Goal: Task Accomplishment & Management: Complete application form

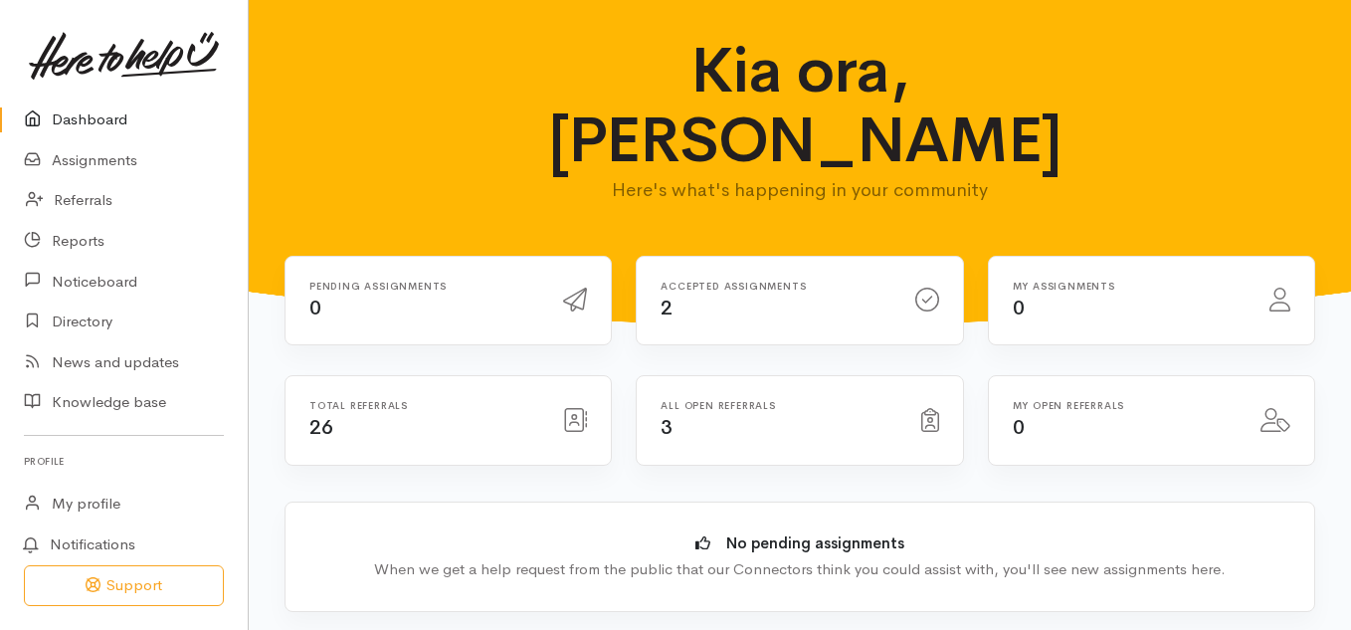
click at [59, 120] on link "Dashboard" at bounding box center [124, 119] width 248 height 41
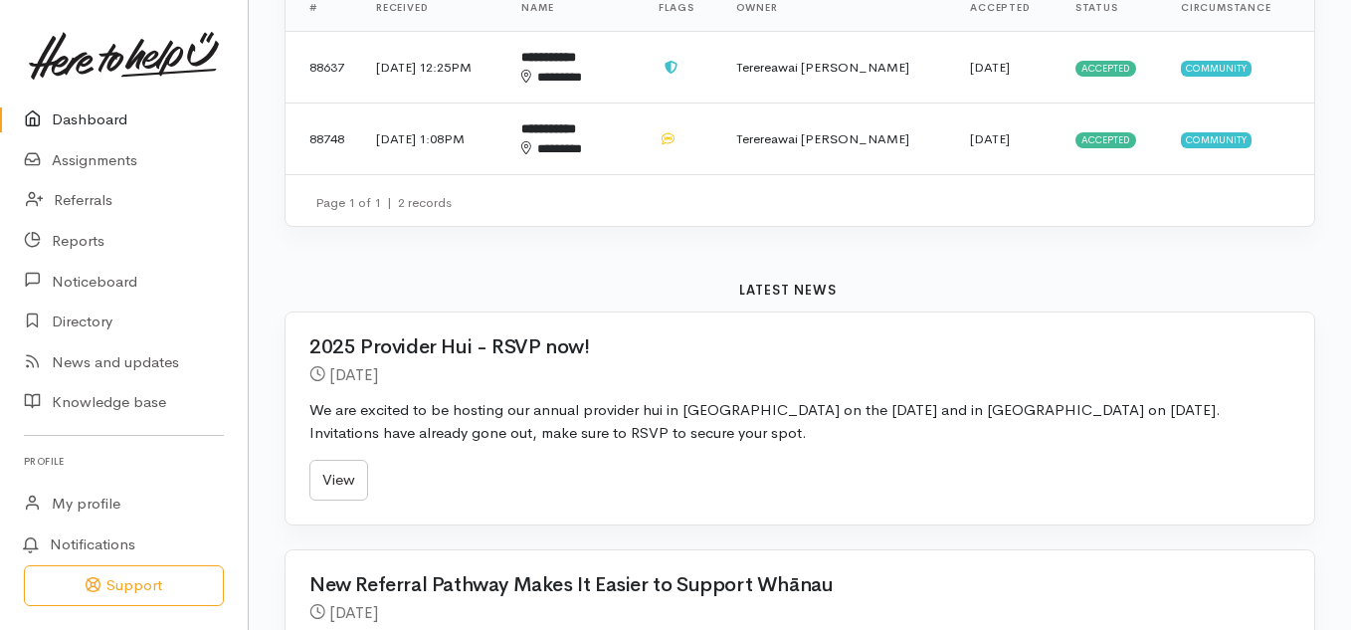
scroll to position [756, 0]
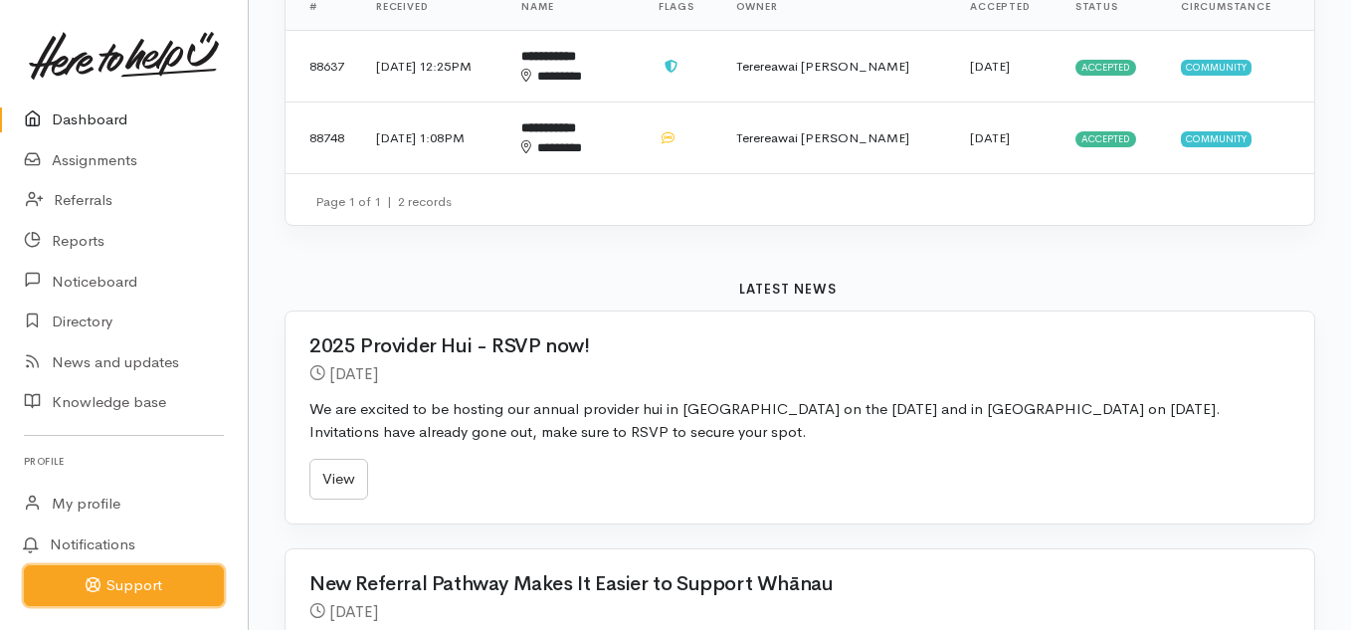
click at [132, 584] on button "Support" at bounding box center [124, 585] width 200 height 41
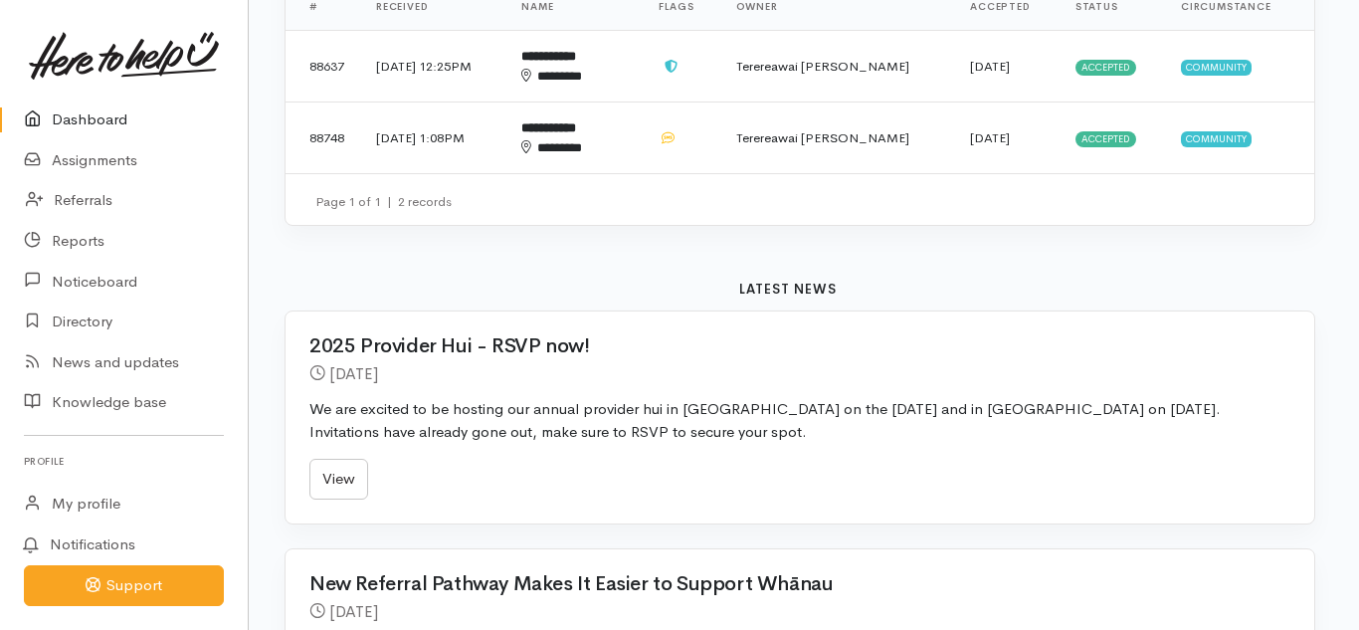
click at [132, 584] on div at bounding box center [679, 315] width 1359 height 630
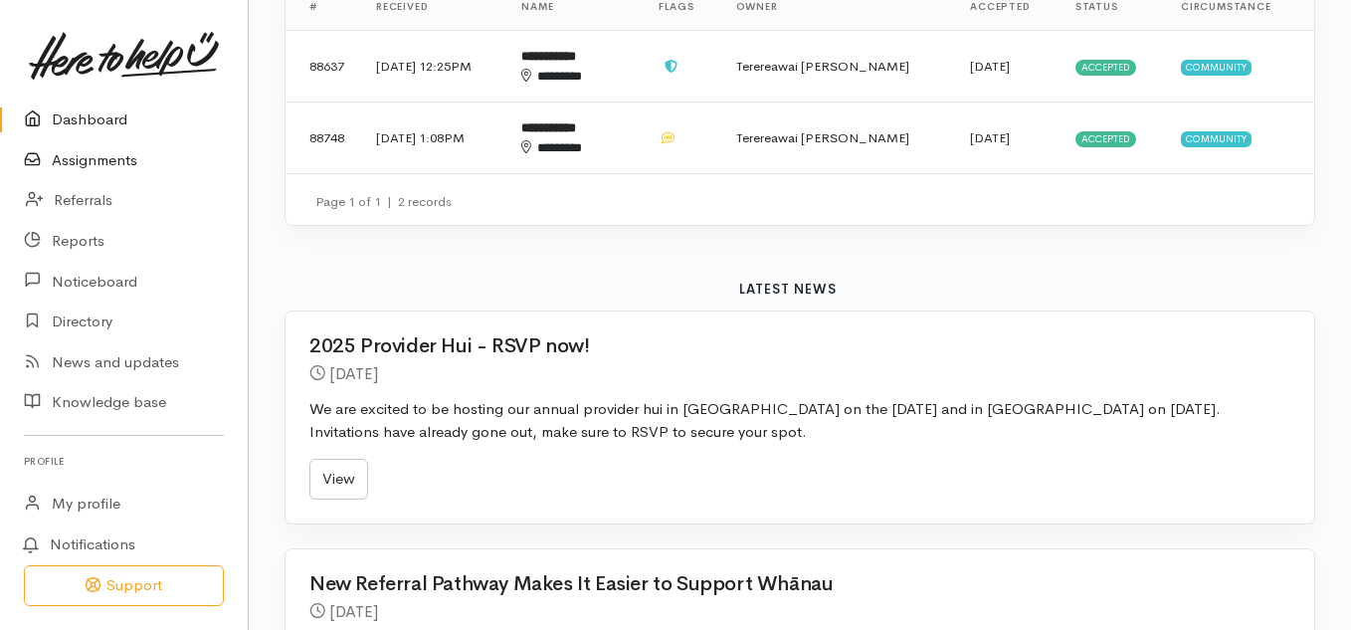
click at [88, 155] on link "Assignments" at bounding box center [124, 160] width 248 height 41
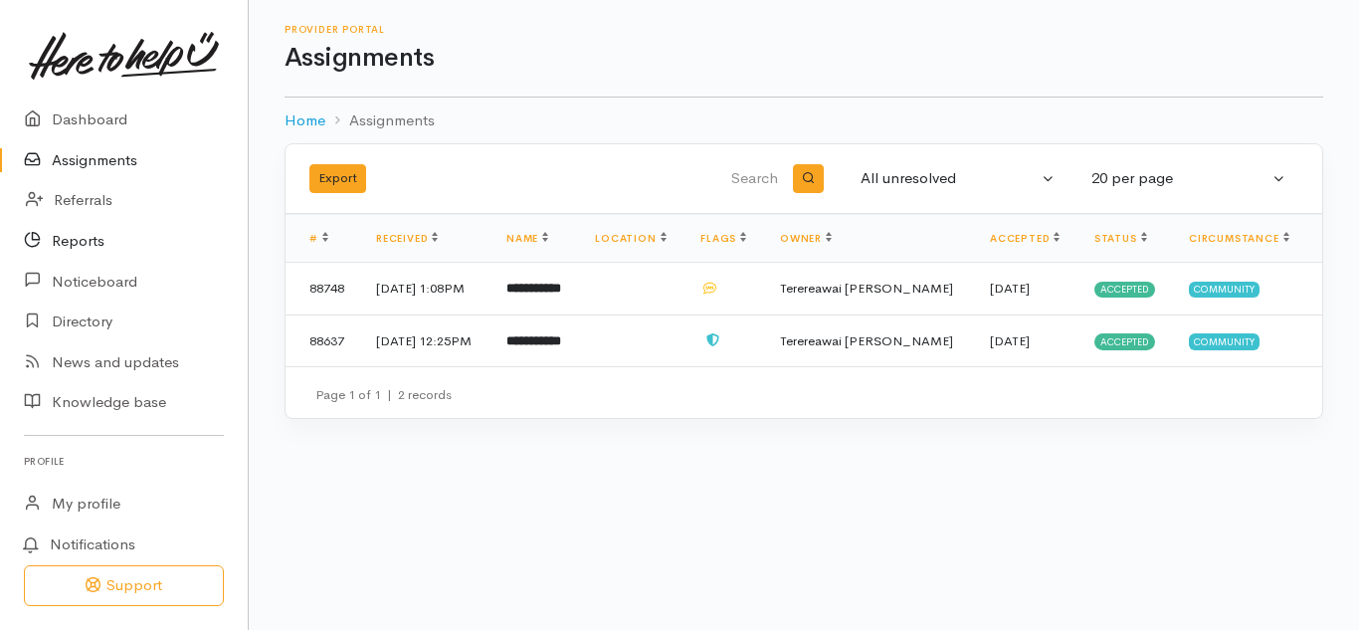
scroll to position [52, 0]
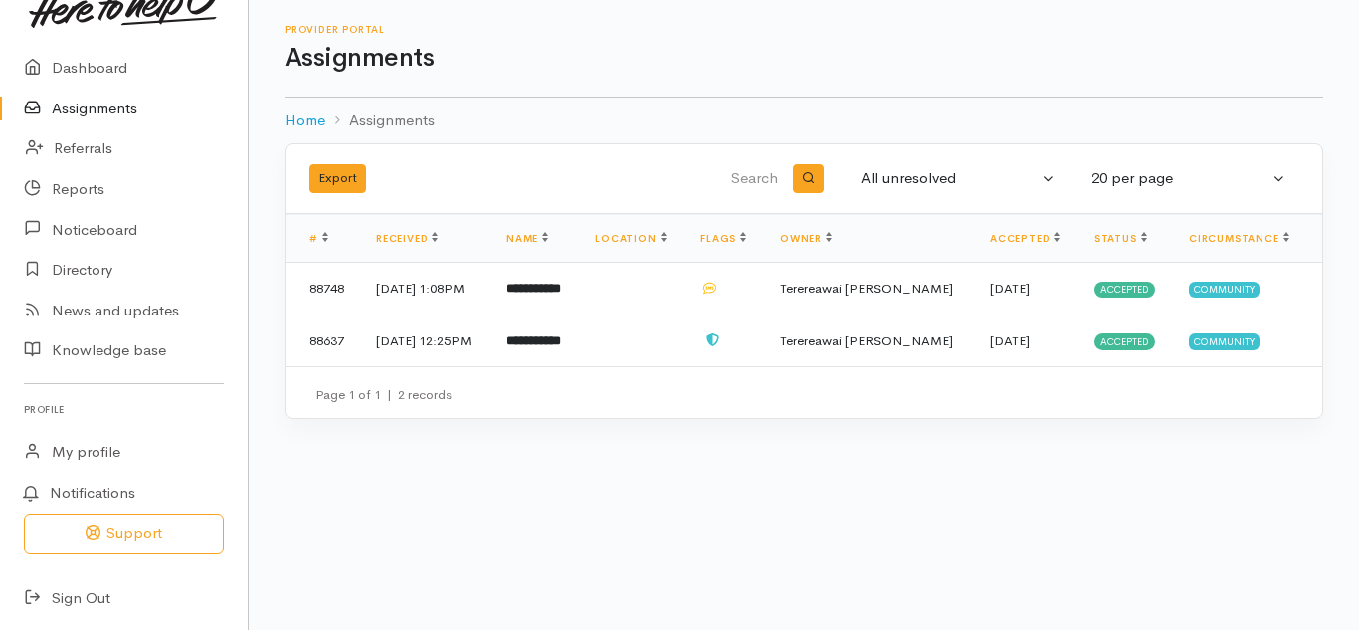
click at [70, 21] on img at bounding box center [124, 4] width 190 height 48
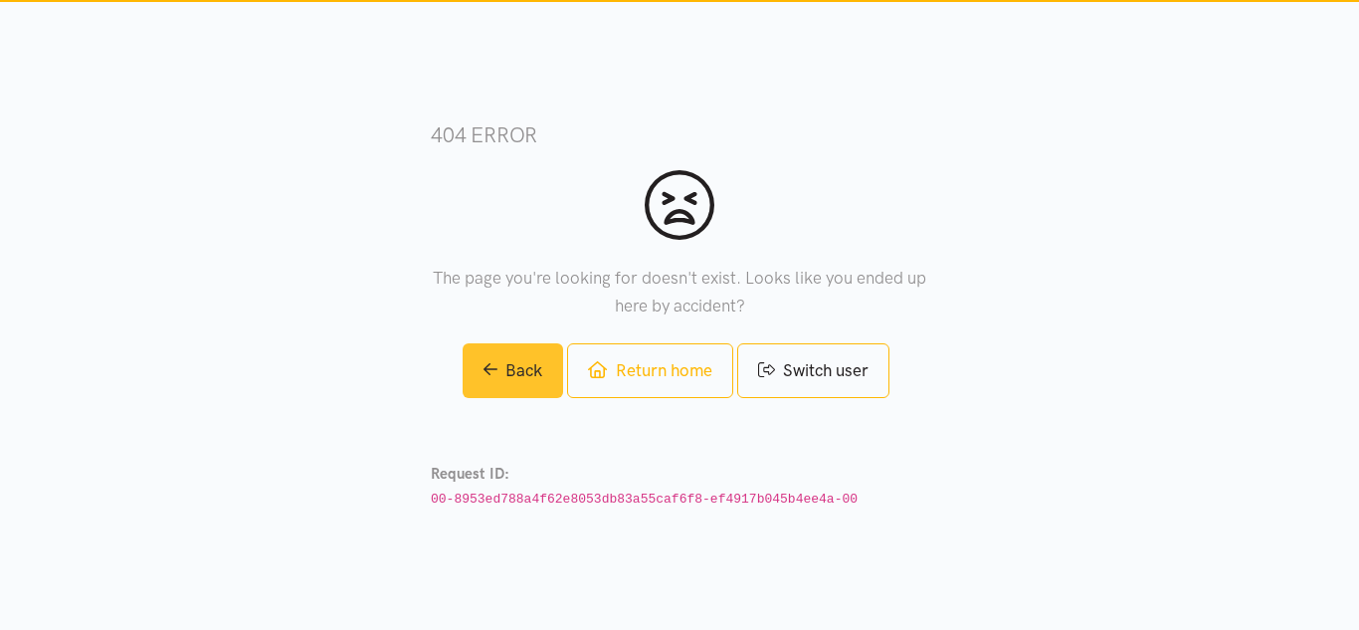
click at [515, 369] on link "Back" at bounding box center [513, 370] width 101 height 55
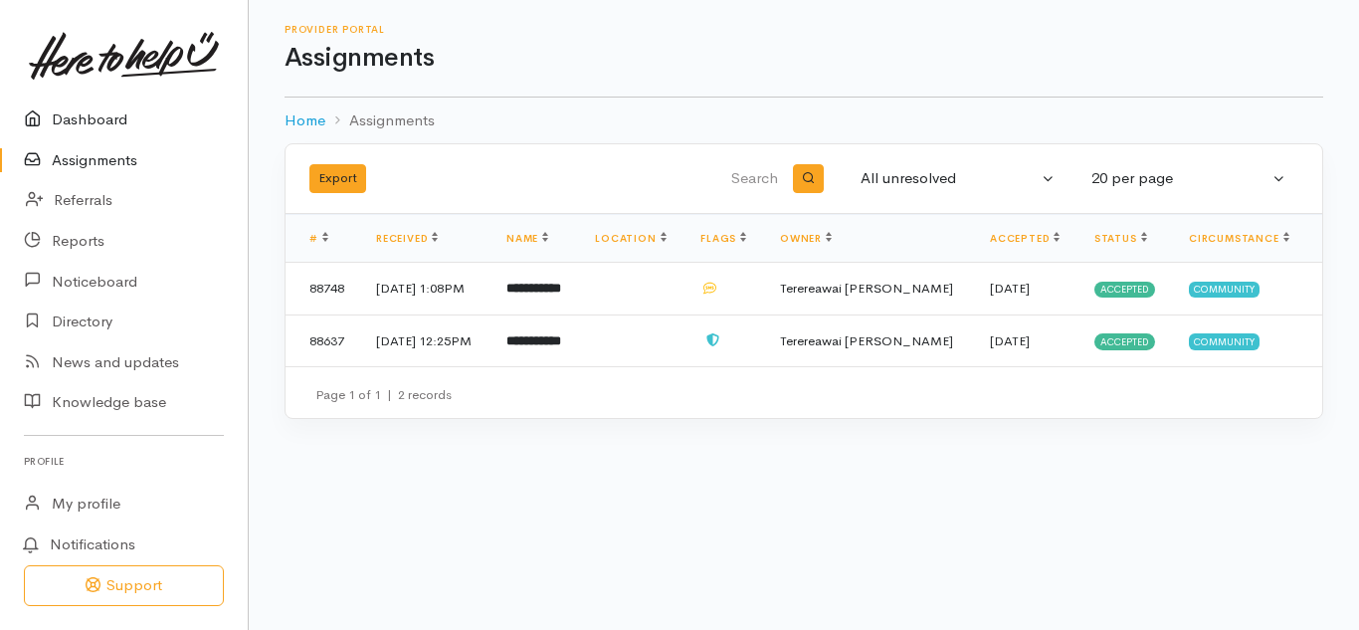
click at [79, 128] on link "Dashboard" at bounding box center [124, 119] width 248 height 41
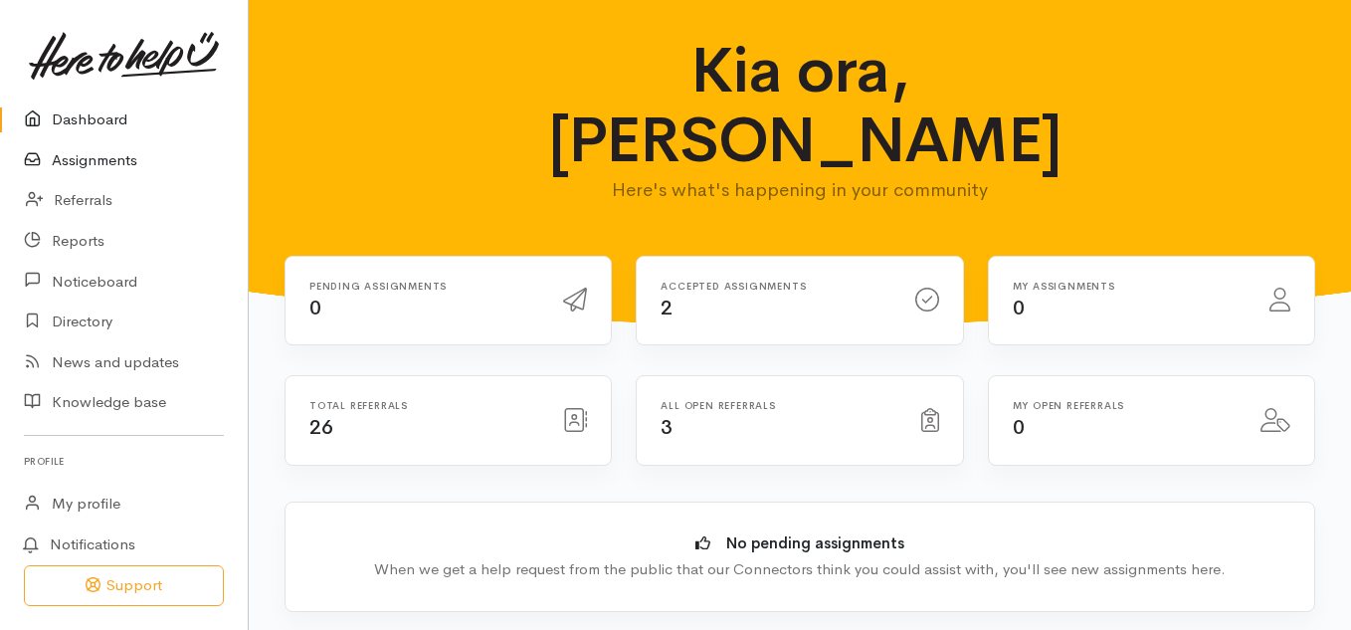
click at [82, 159] on link "Assignments" at bounding box center [124, 160] width 248 height 41
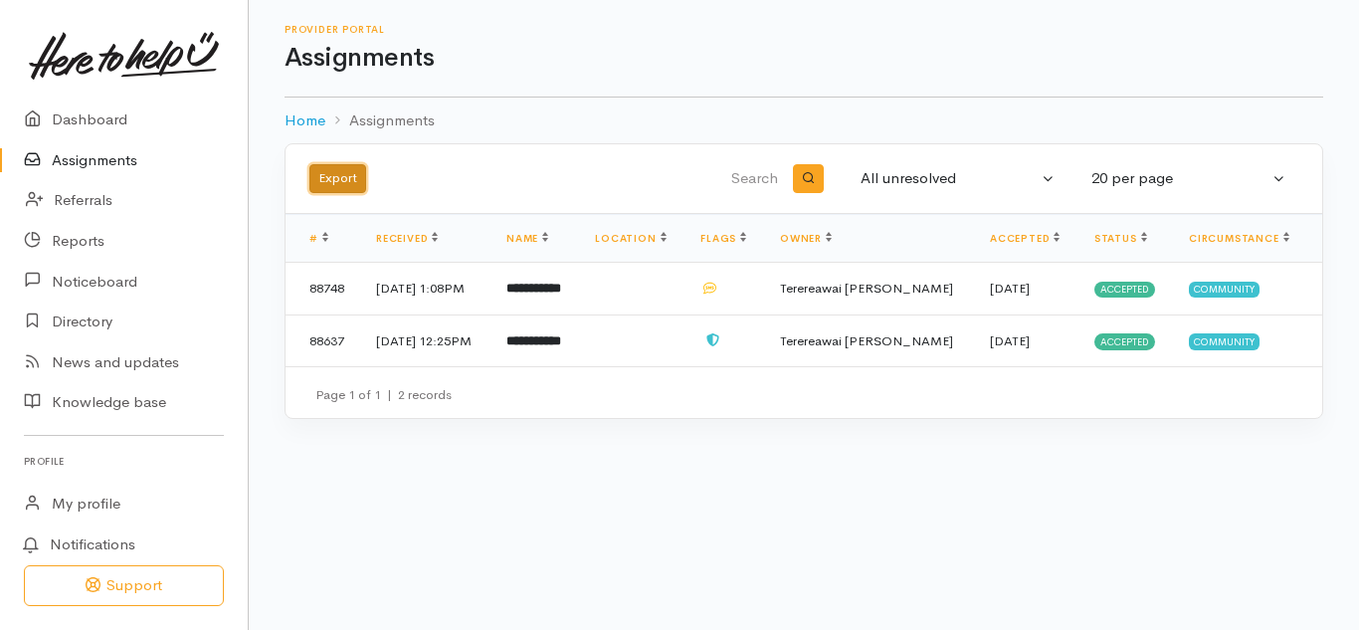
click at [340, 181] on button "Export" at bounding box center [337, 178] width 57 height 29
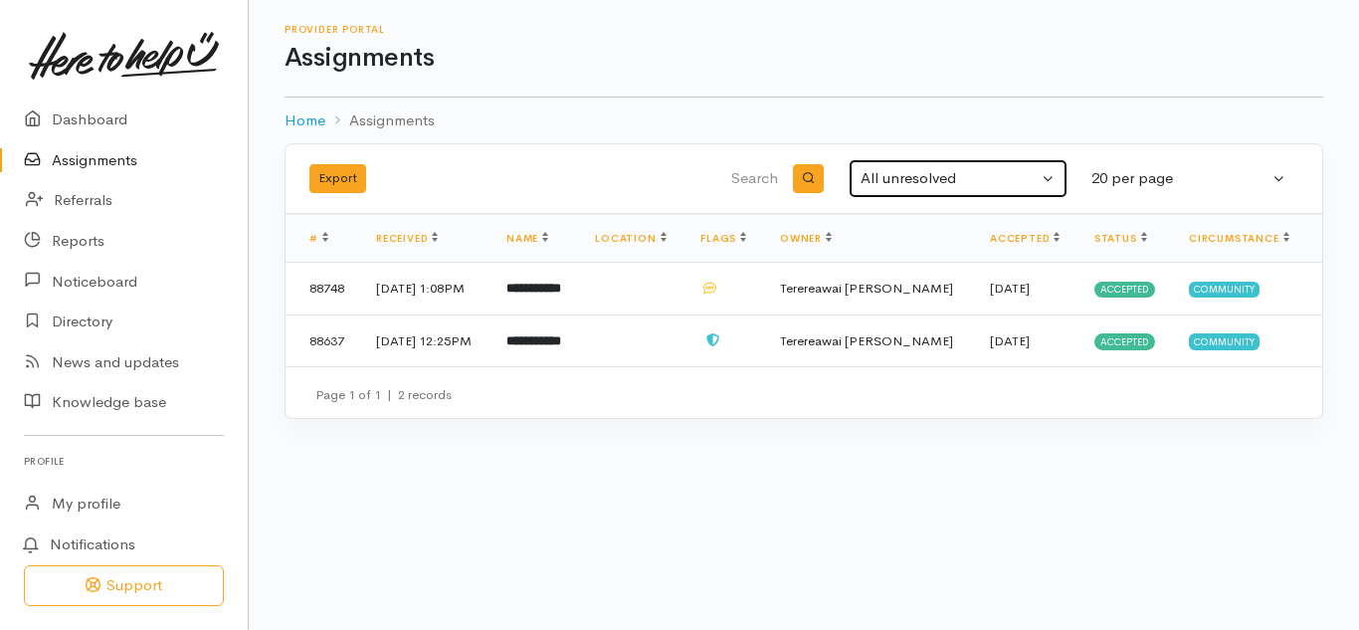
click at [872, 179] on div "All unresolved" at bounding box center [949, 178] width 177 height 23
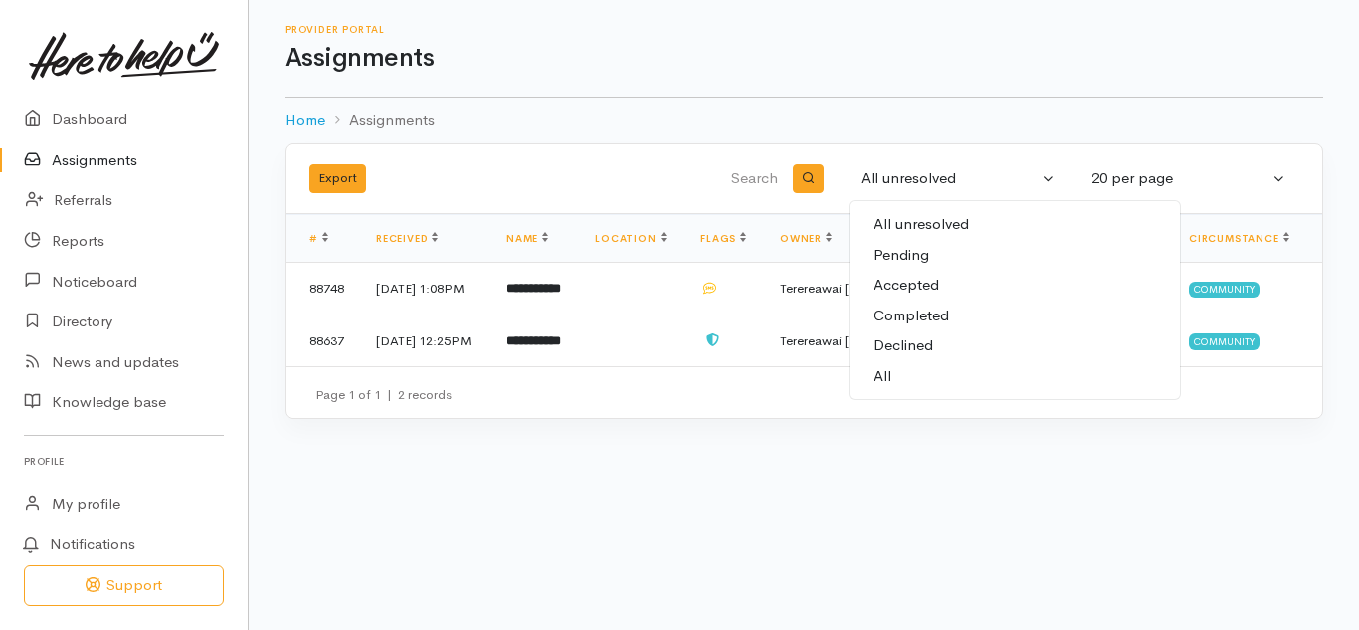
click at [901, 540] on body "Support Your 'Here to help u' liaison Your contact within the 'Here to help u' …" at bounding box center [679, 315] width 1359 height 630
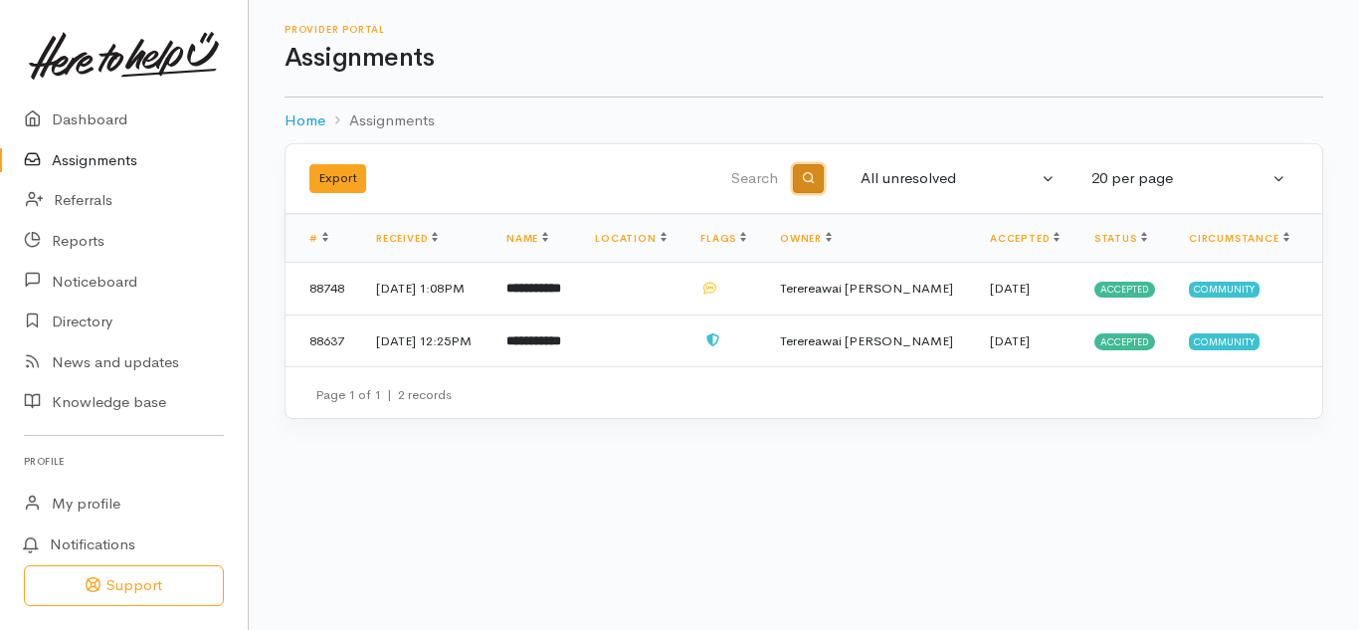
click at [802, 176] on icon "button" at bounding box center [808, 177] width 13 height 13
click at [793, 164] on button "button" at bounding box center [808, 179] width 31 height 30
click at [98, 200] on link "Referrals" at bounding box center [124, 200] width 248 height 41
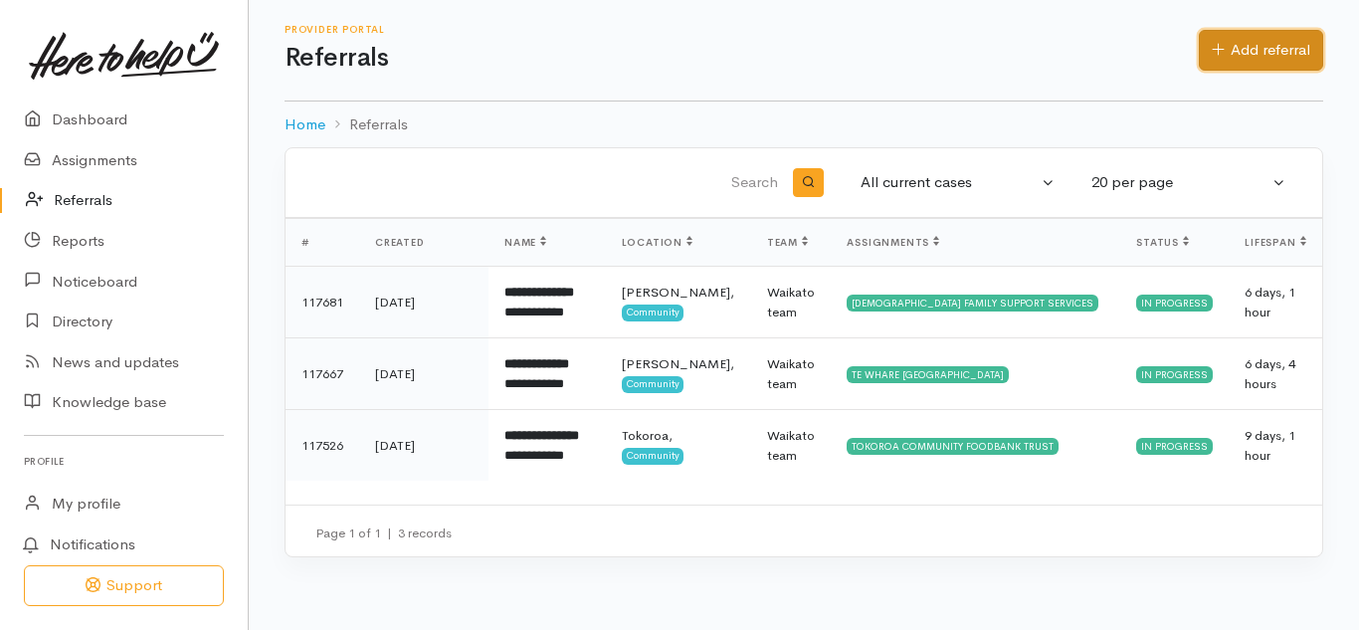
click at [1241, 52] on link "Add referral" at bounding box center [1261, 50] width 124 height 41
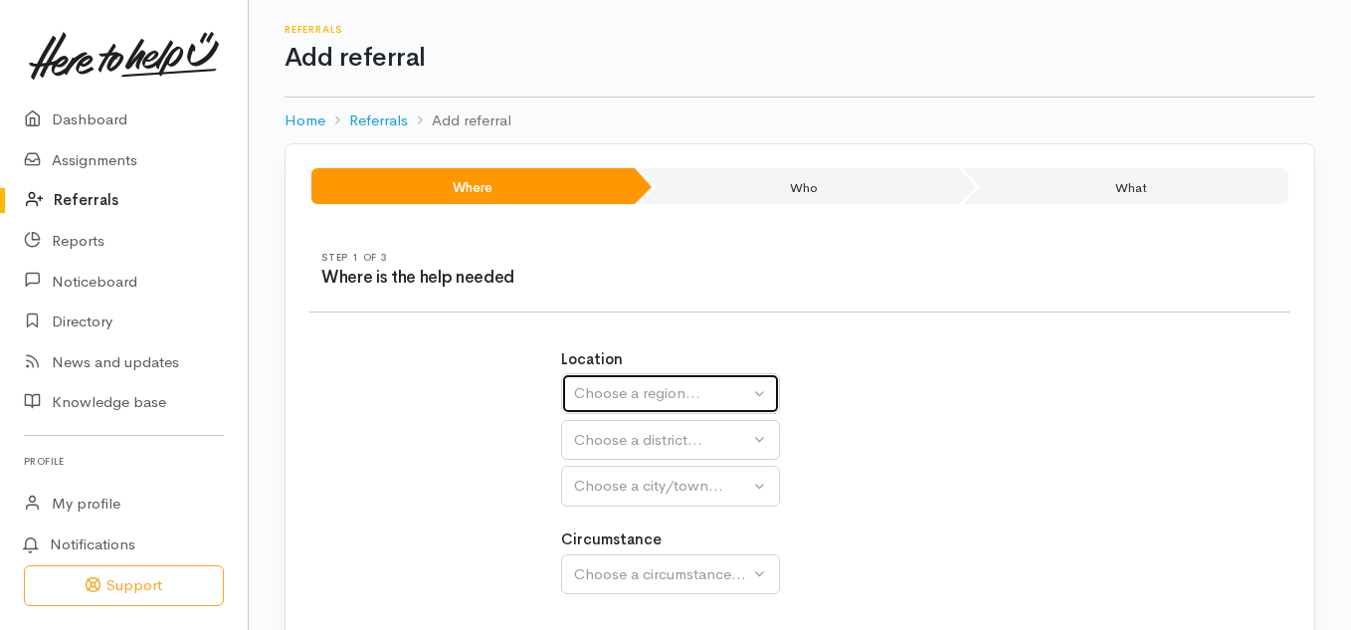
click at [635, 390] on div "Choose a region..." at bounding box center [661, 393] width 175 height 23
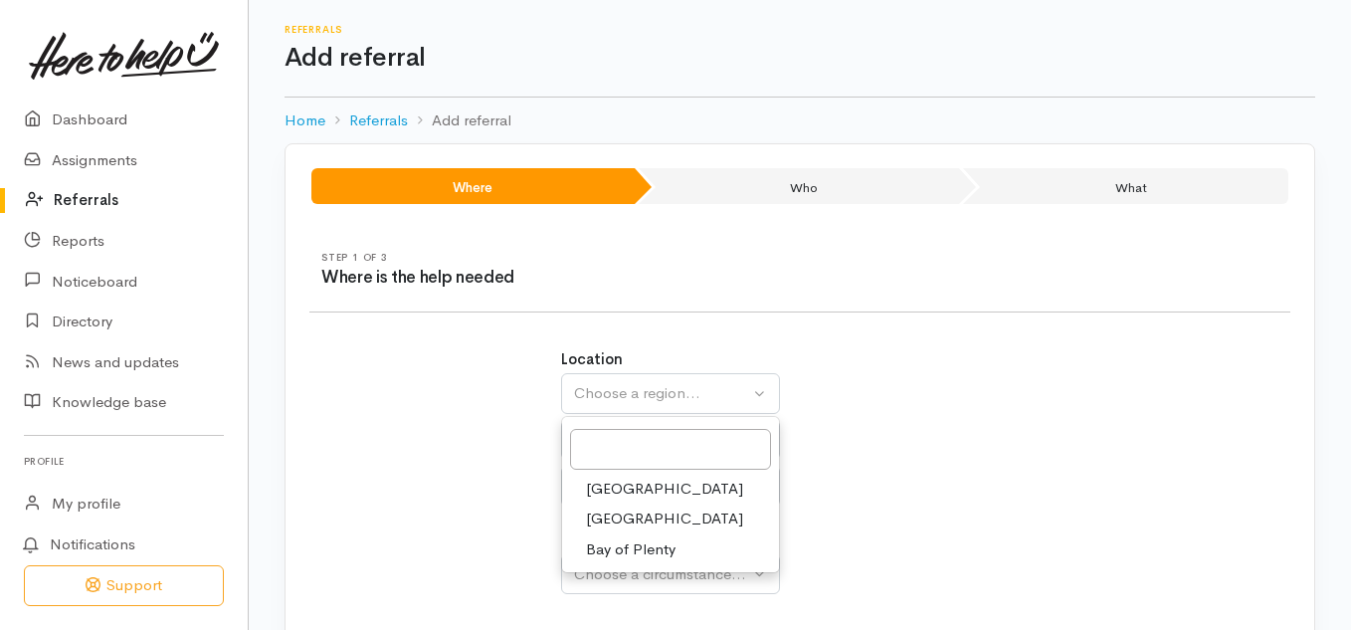
click at [599, 514] on span "[GEOGRAPHIC_DATA]" at bounding box center [664, 518] width 157 height 23
select select "3"
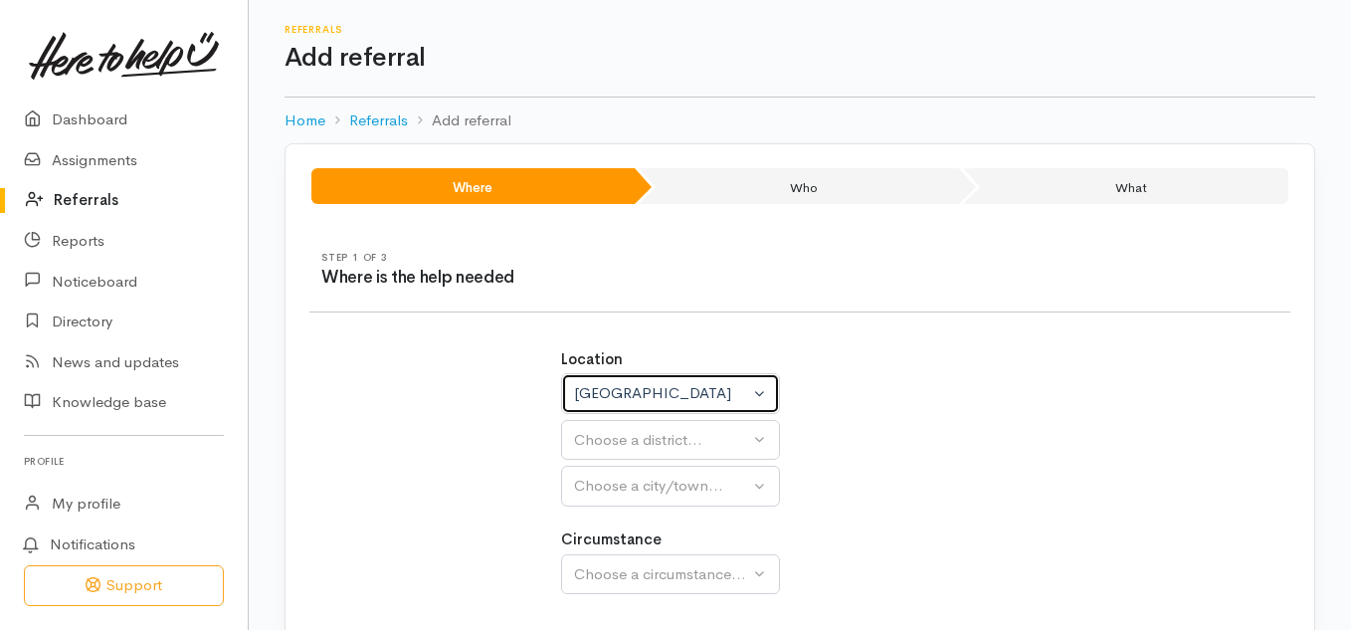
select select
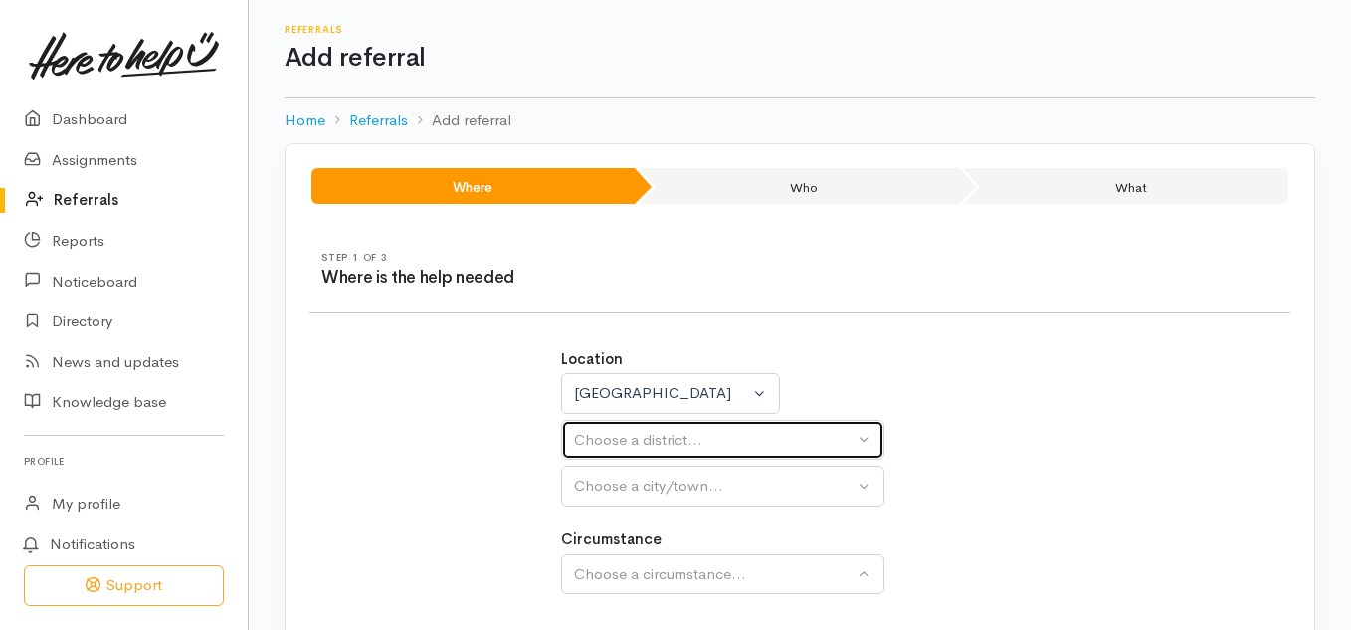
click at [622, 444] on div "Choose a district..." at bounding box center [714, 440] width 280 height 23
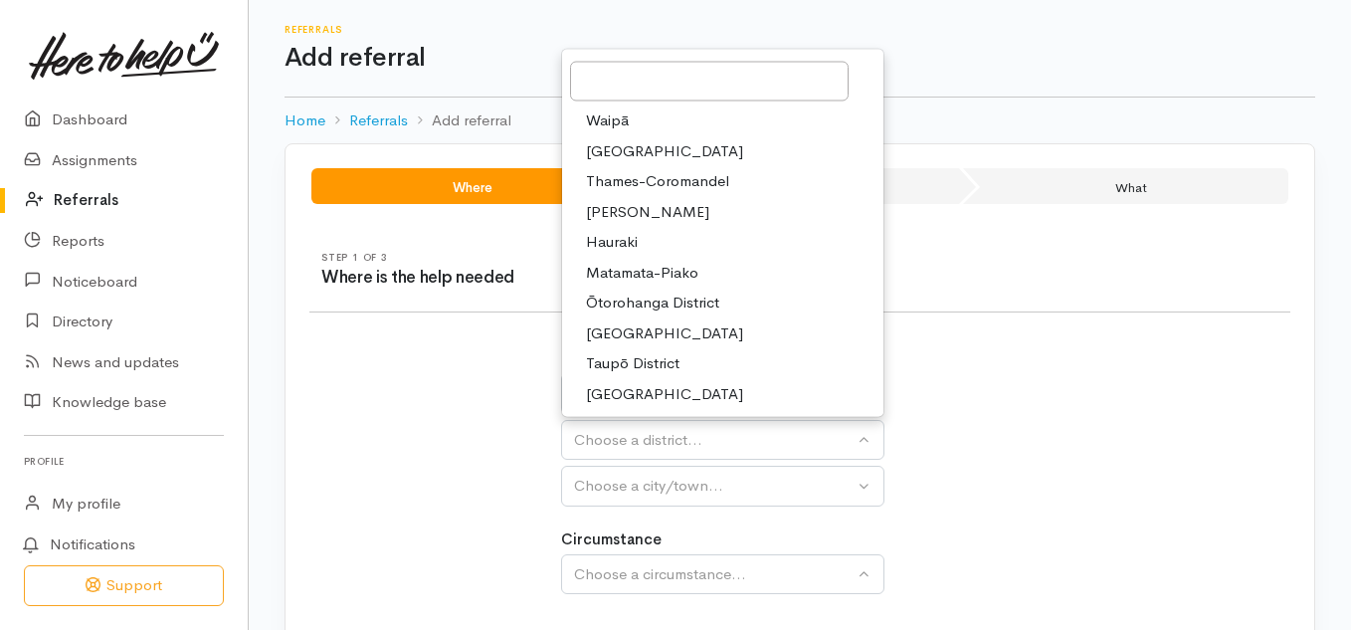
click at [609, 216] on span "[PERSON_NAME]" at bounding box center [647, 211] width 123 height 23
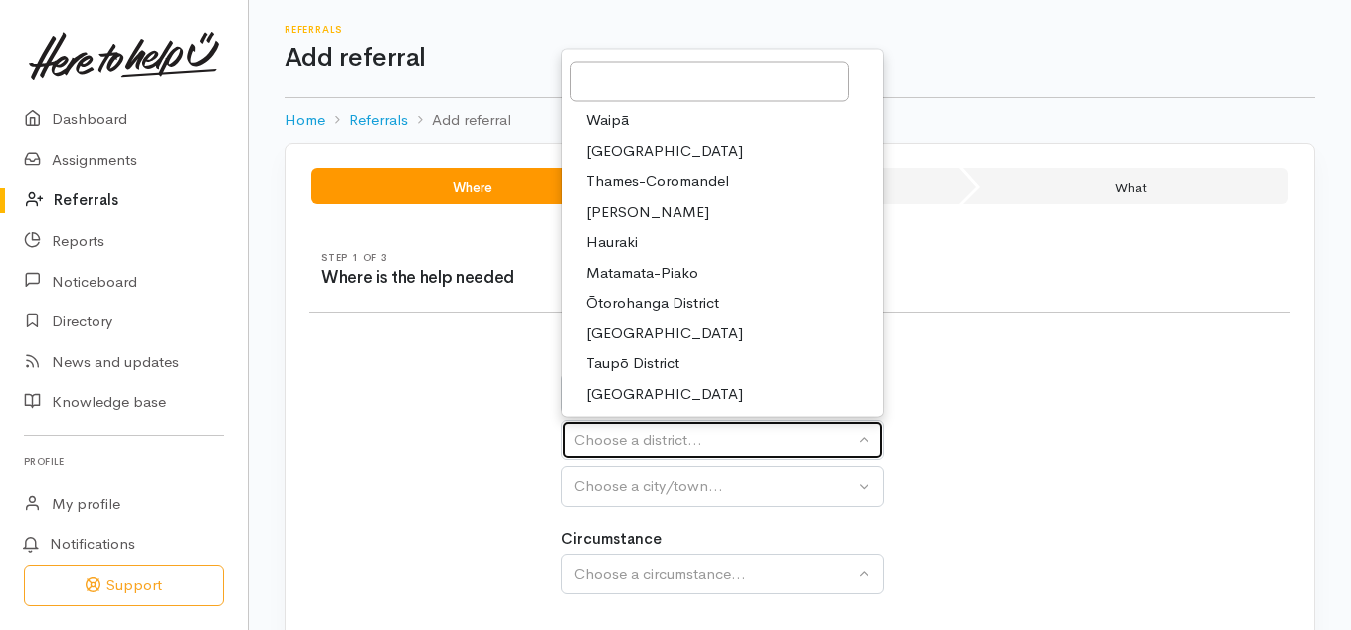
select select "4"
select select
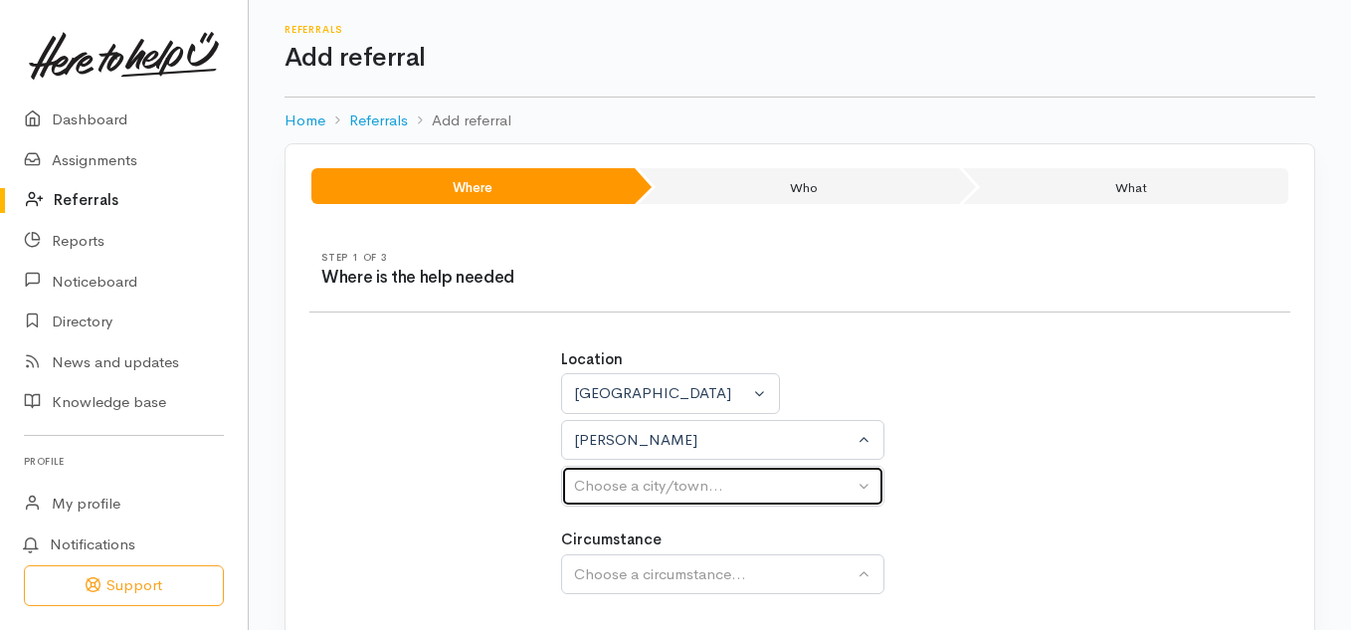
click at [650, 487] on div "Choose a city/town..." at bounding box center [714, 486] width 280 height 23
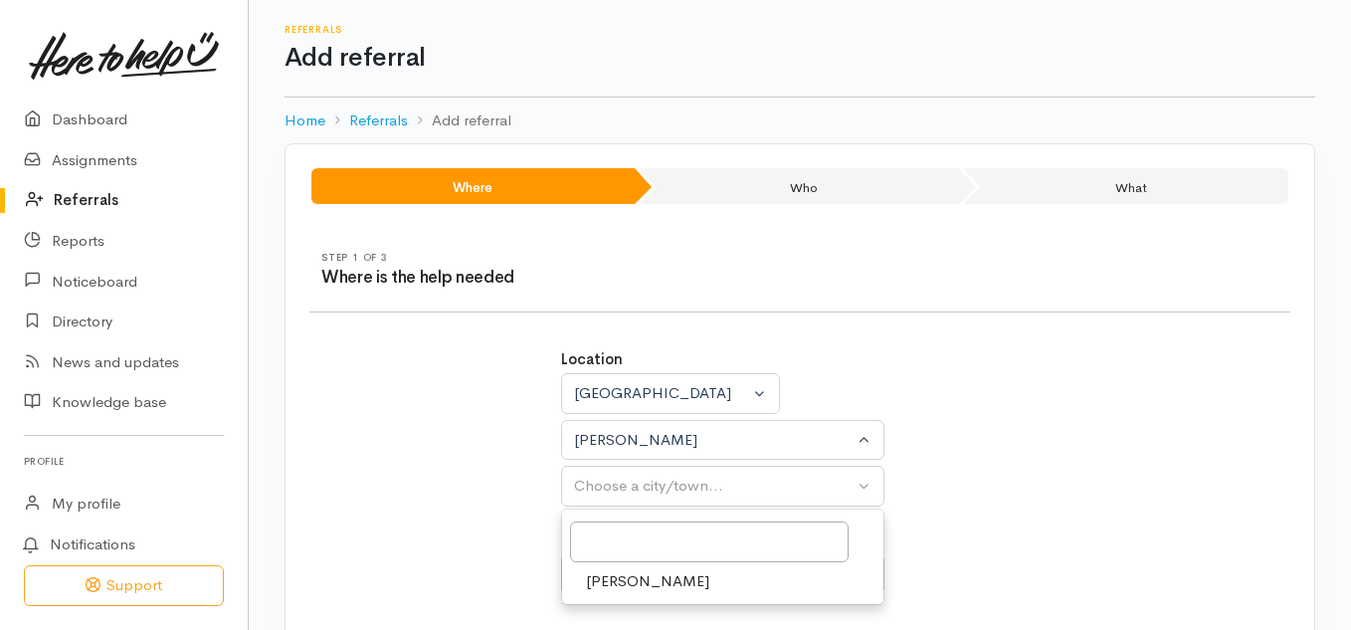
click at [618, 584] on span "[PERSON_NAME]" at bounding box center [647, 581] width 123 height 23
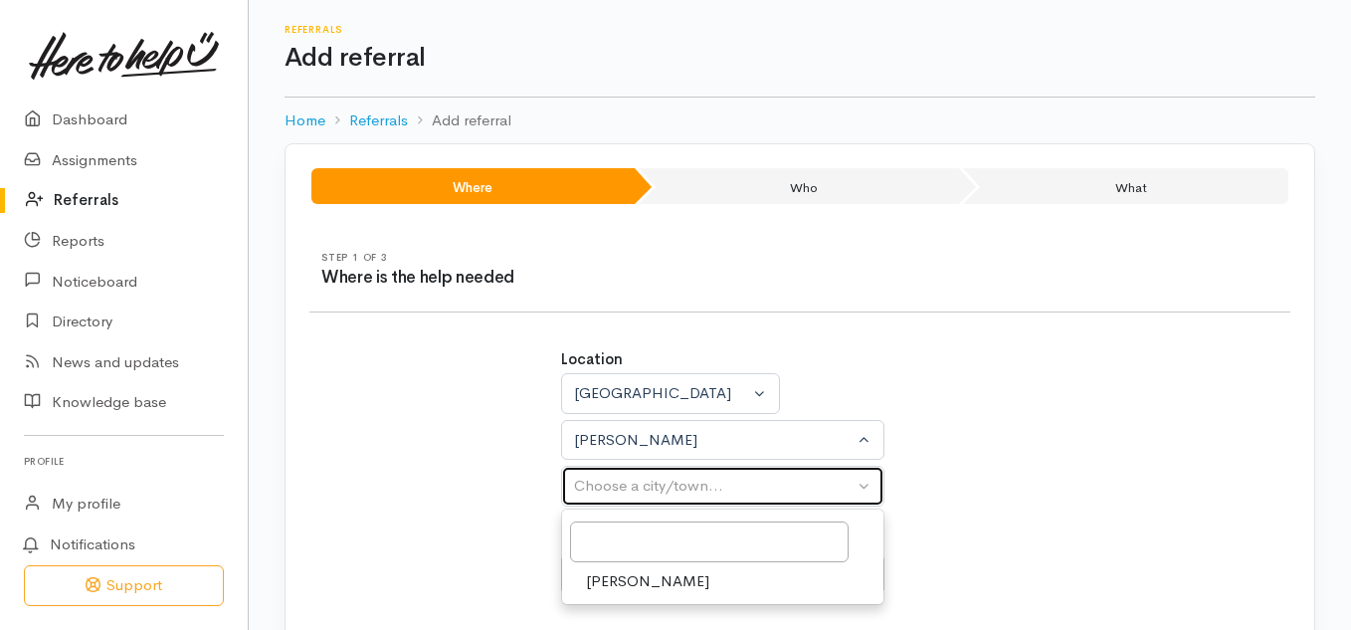
select select "1"
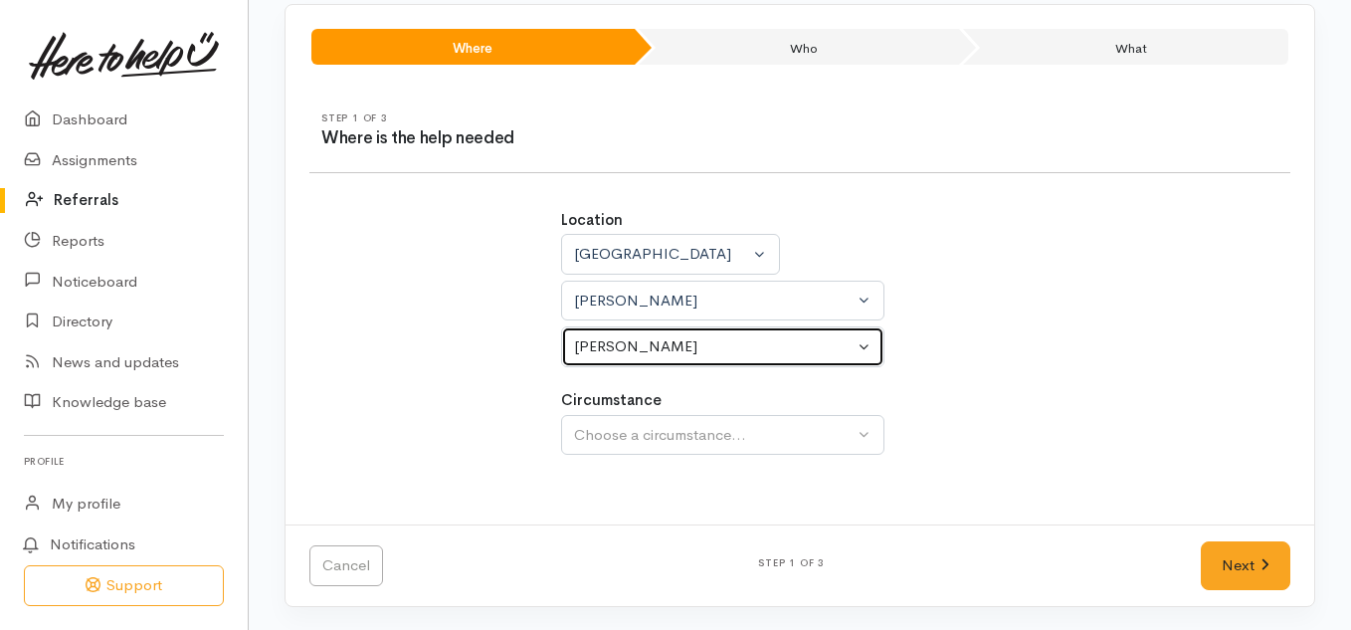
scroll to position [140, 0]
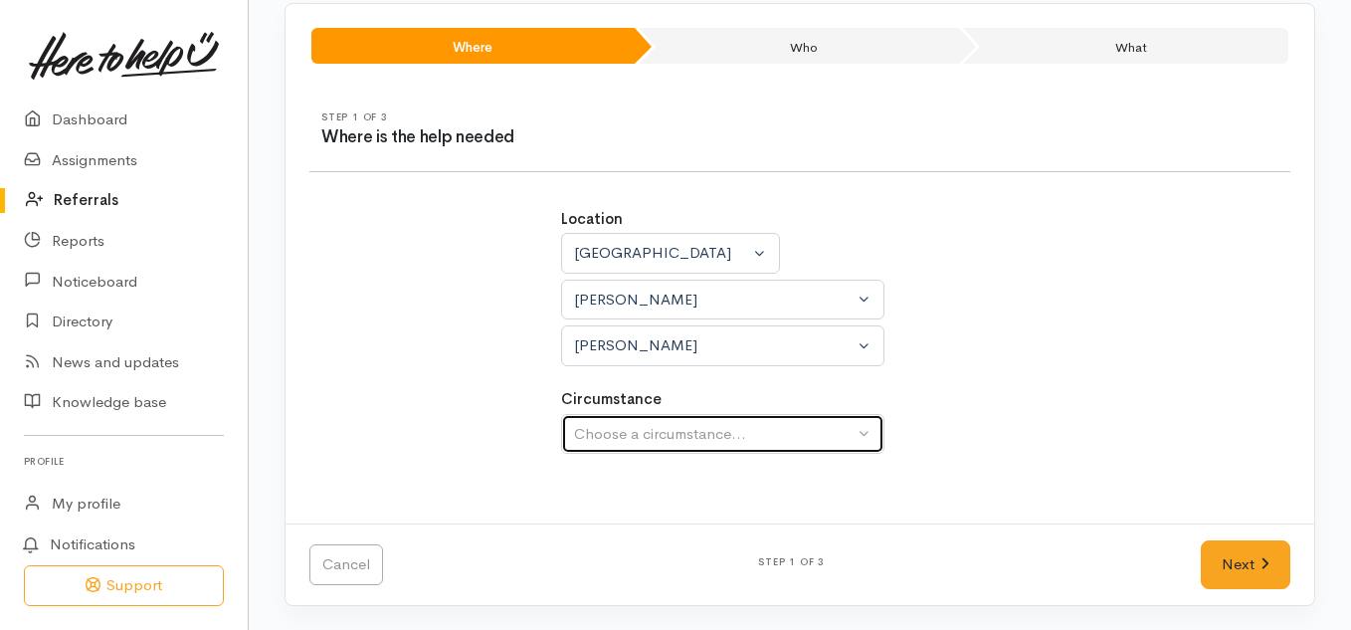
click at [700, 426] on div "Choose a circumstance..." at bounding box center [714, 434] width 280 height 23
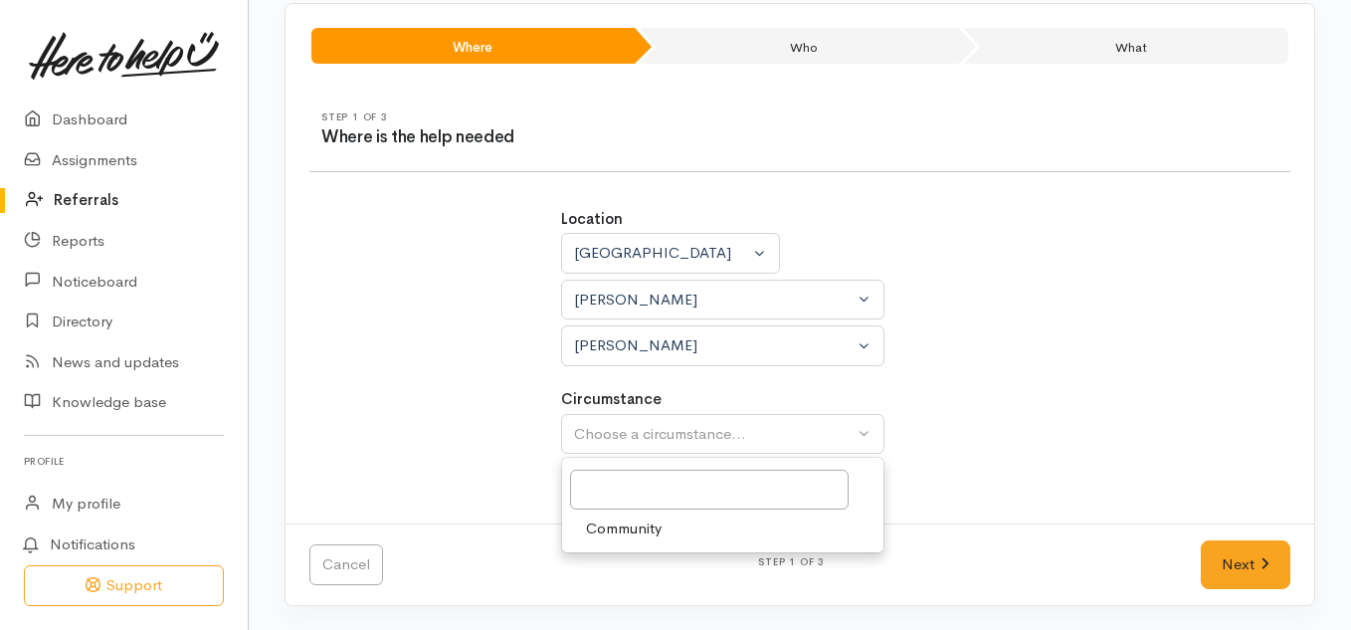
click at [623, 531] on span "Community" at bounding box center [624, 528] width 76 height 23
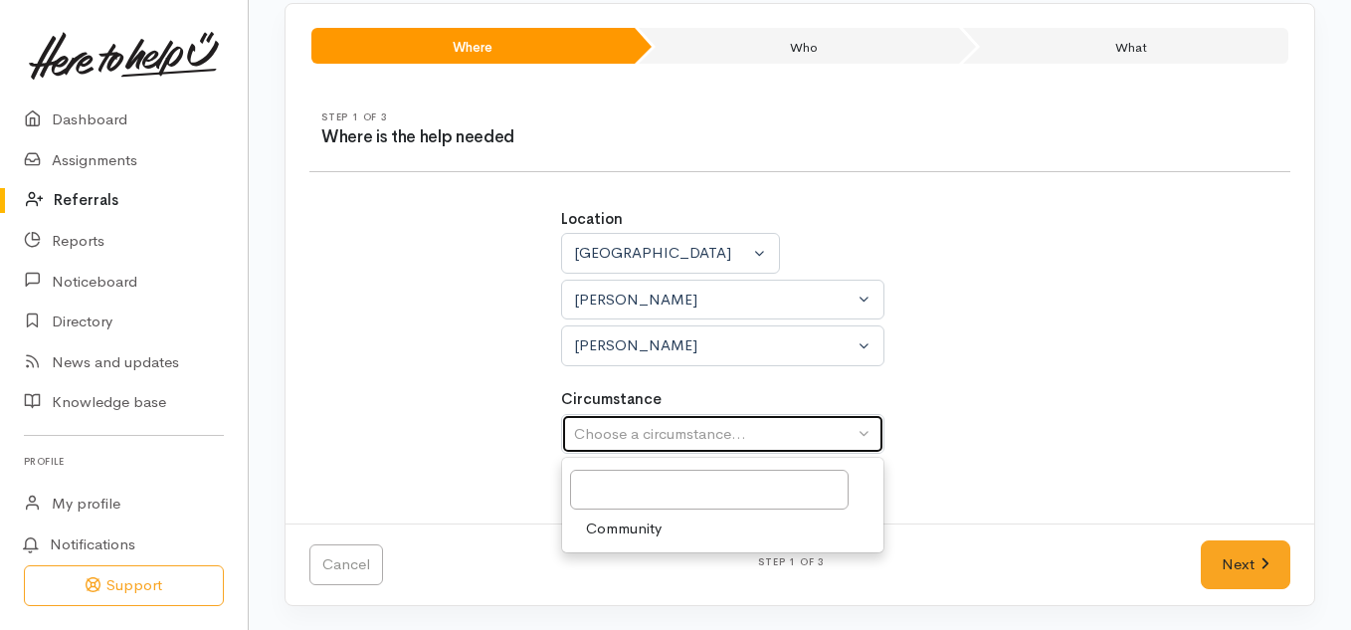
select select "2"
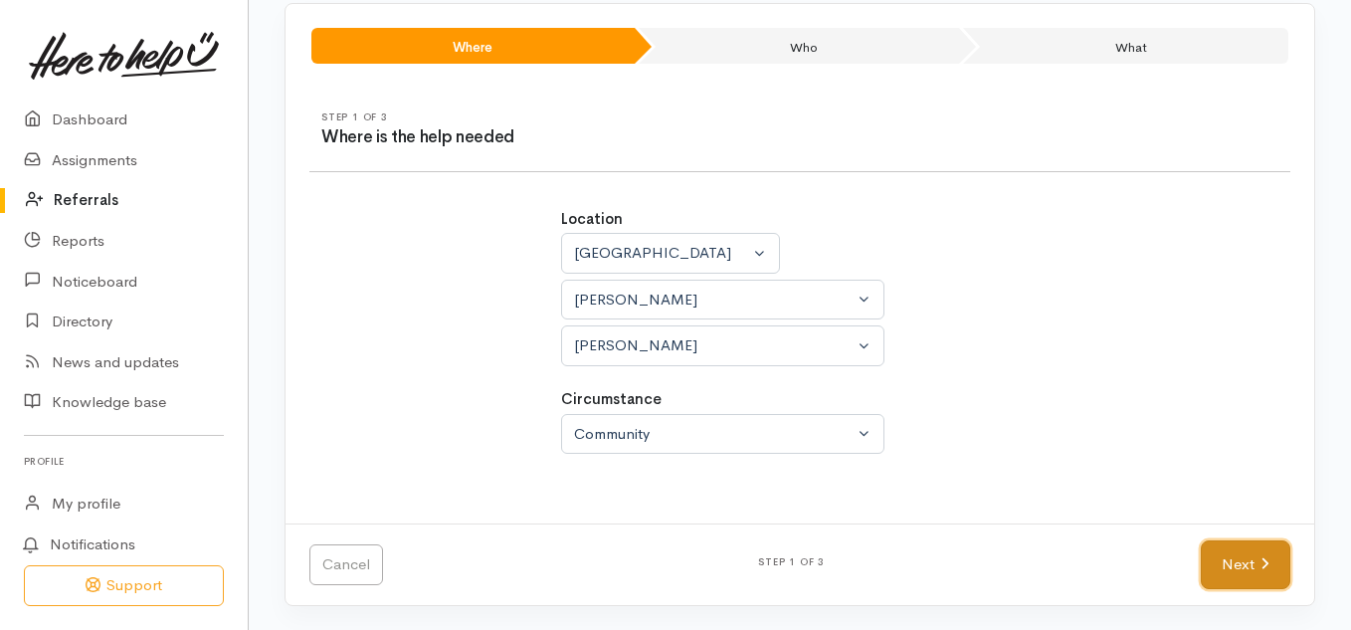
click at [1217, 556] on link "Next" at bounding box center [1246, 564] width 90 height 49
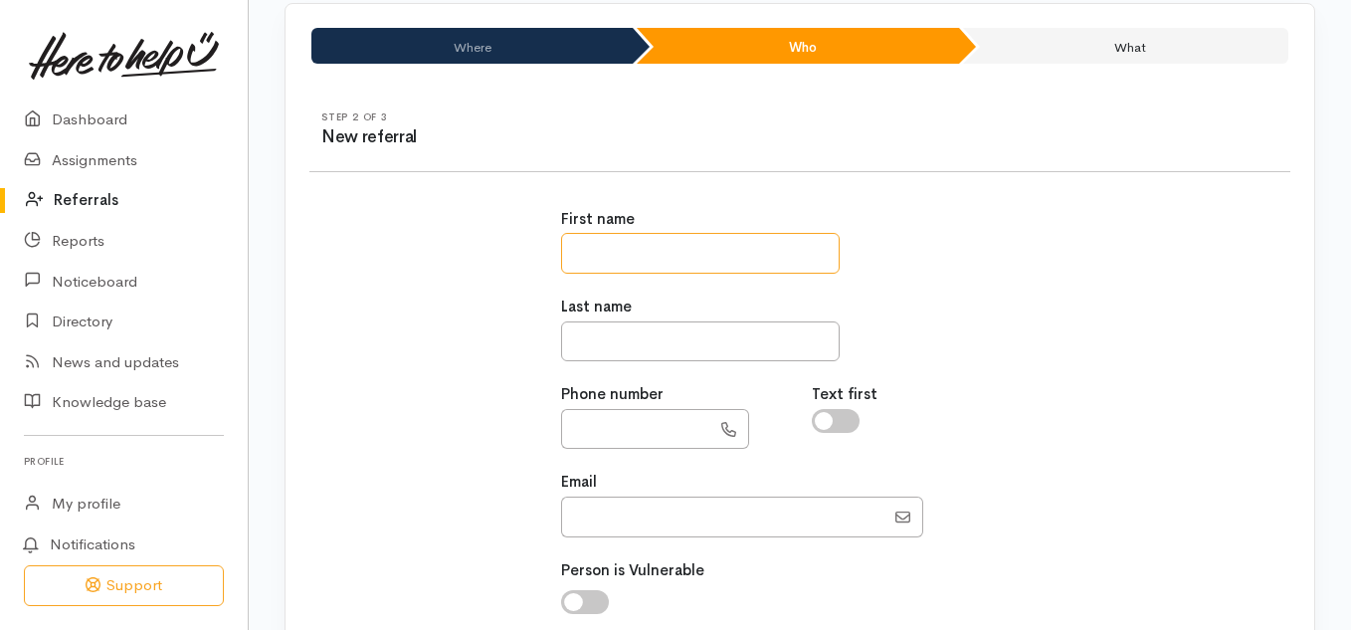
click at [741, 245] on input "text" at bounding box center [700, 253] width 279 height 41
type input "******"
click at [609, 346] on input "text" at bounding box center [700, 341] width 279 height 41
type input "*********"
click at [575, 429] on input "text" at bounding box center [635, 429] width 149 height 41
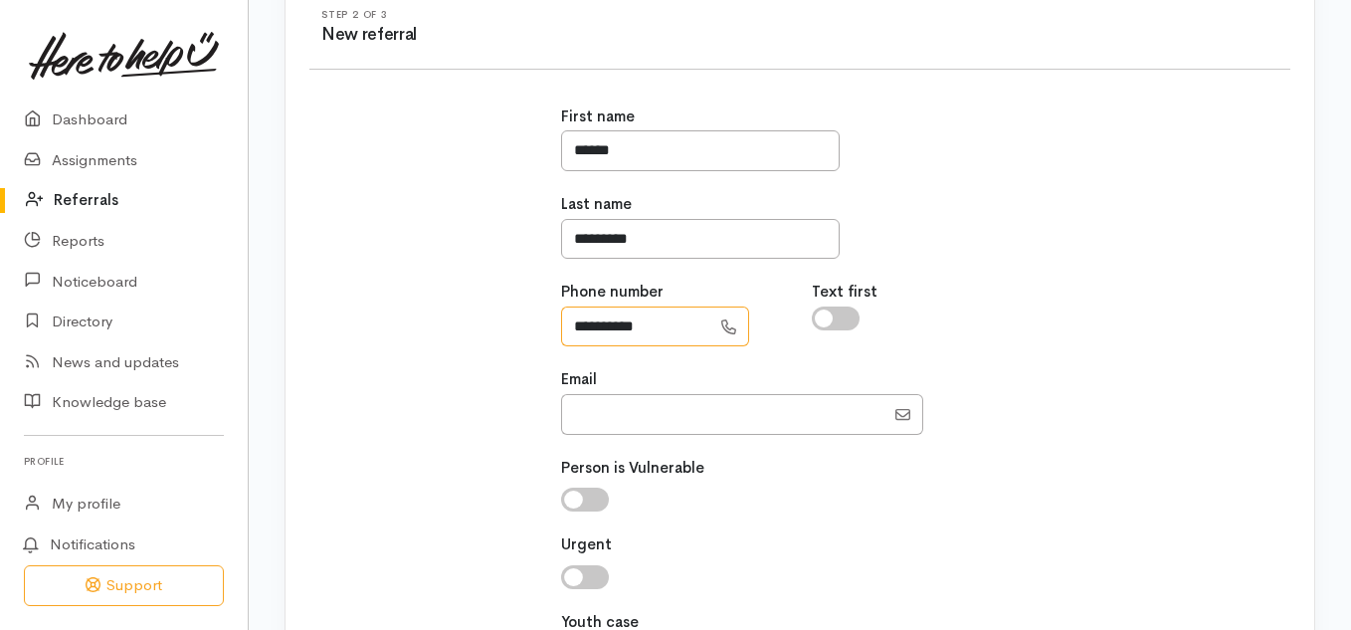
scroll to position [252, 0]
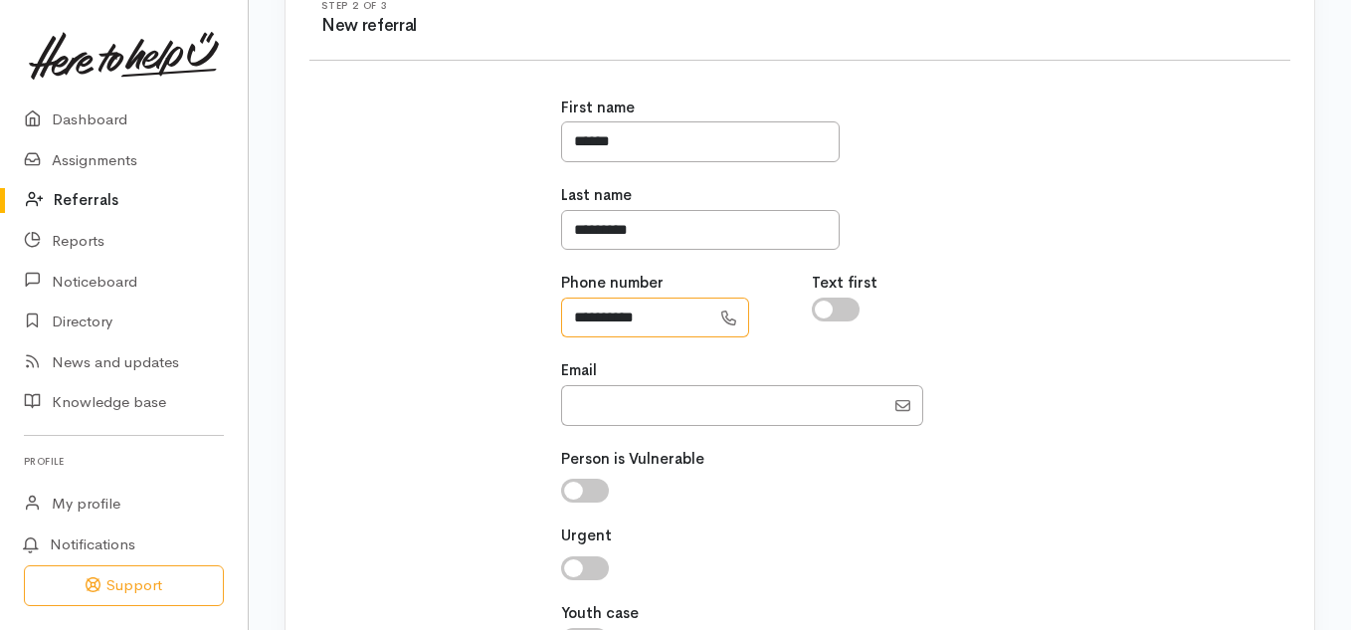
type input "**********"
click at [835, 308] on input "checkbox" at bounding box center [836, 309] width 48 height 24
checkbox input "true"
click at [737, 408] on input "Email" at bounding box center [722, 405] width 323 height 41
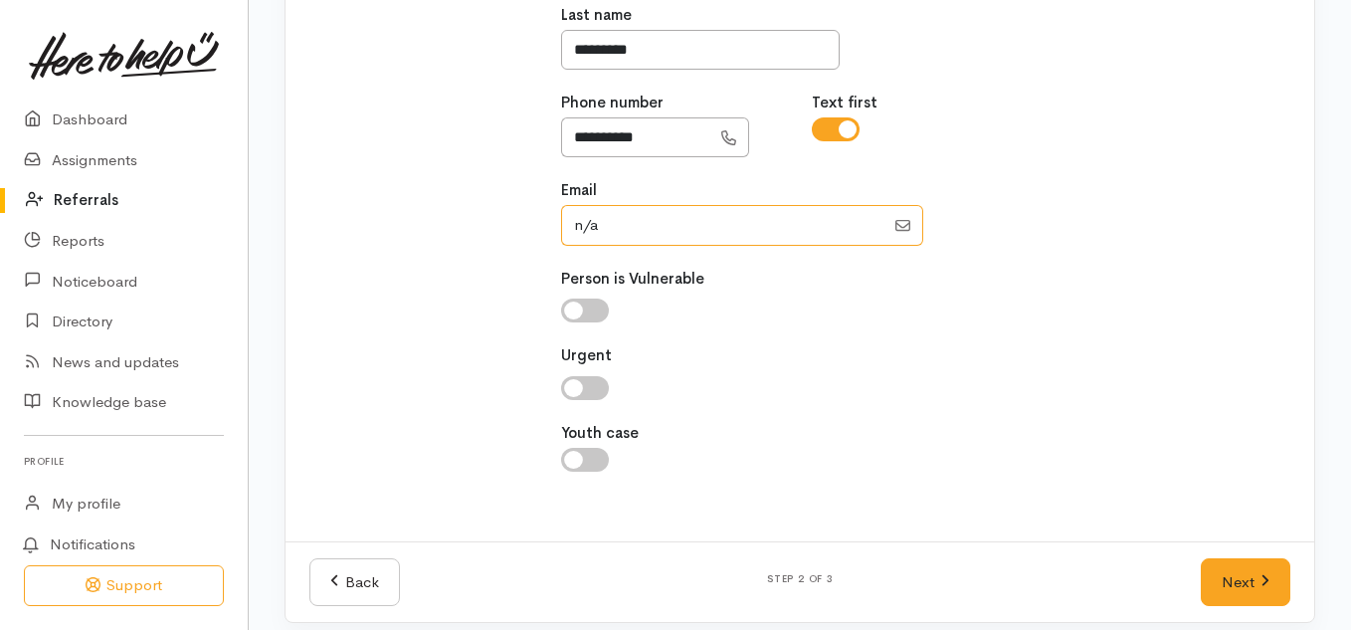
scroll to position [449, 0]
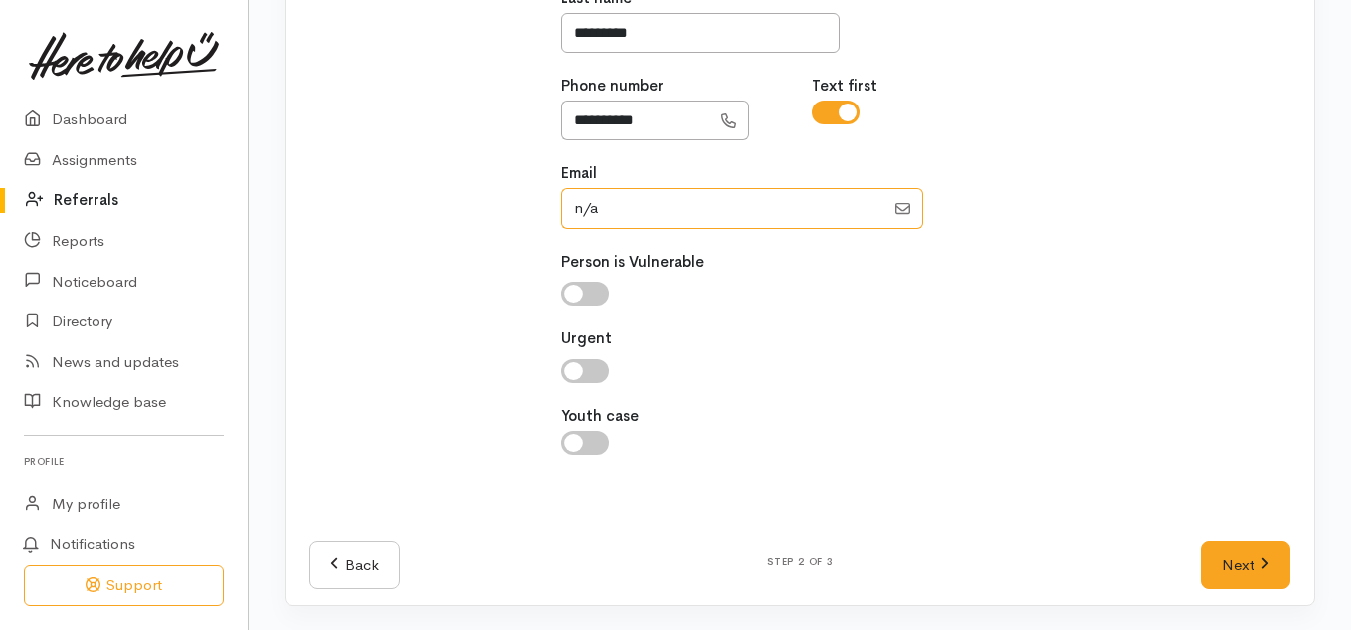
type input "n/a"
click at [593, 371] on input "checkbox" at bounding box center [585, 371] width 48 height 24
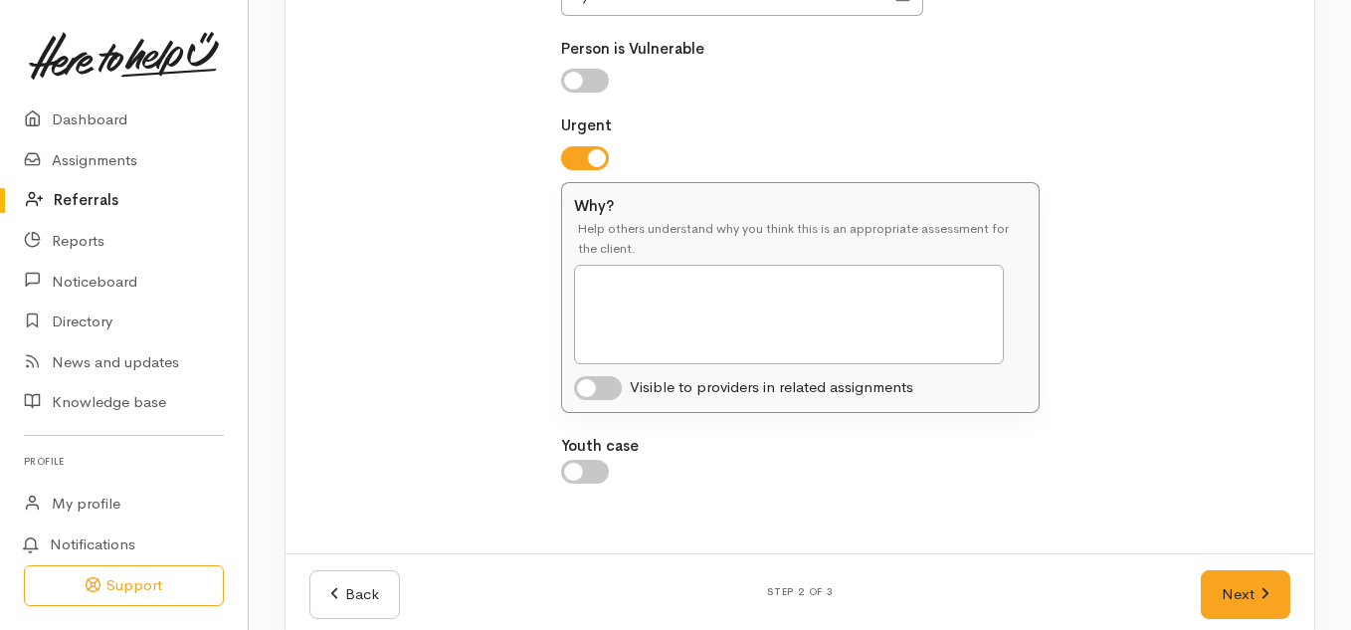
scroll to position [663, 0]
click at [567, 162] on input "checkbox" at bounding box center [585, 157] width 48 height 24
checkbox input "false"
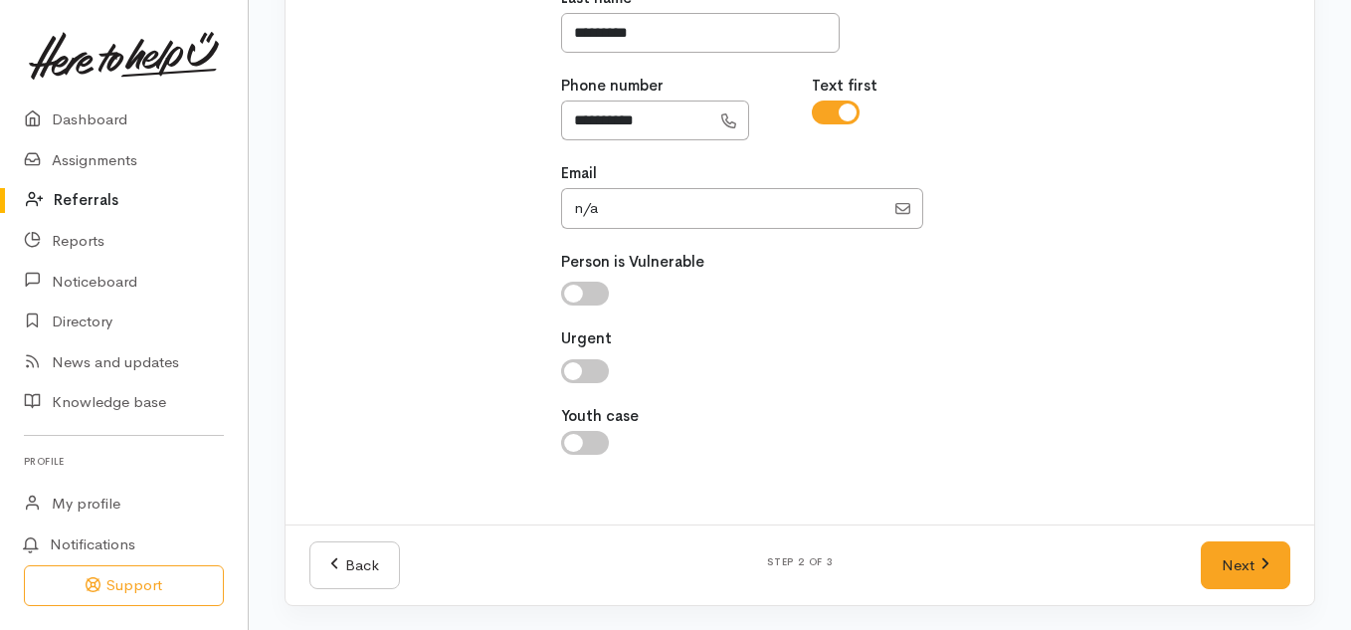
scroll to position [449, 0]
click at [1219, 560] on link "Next" at bounding box center [1246, 565] width 90 height 49
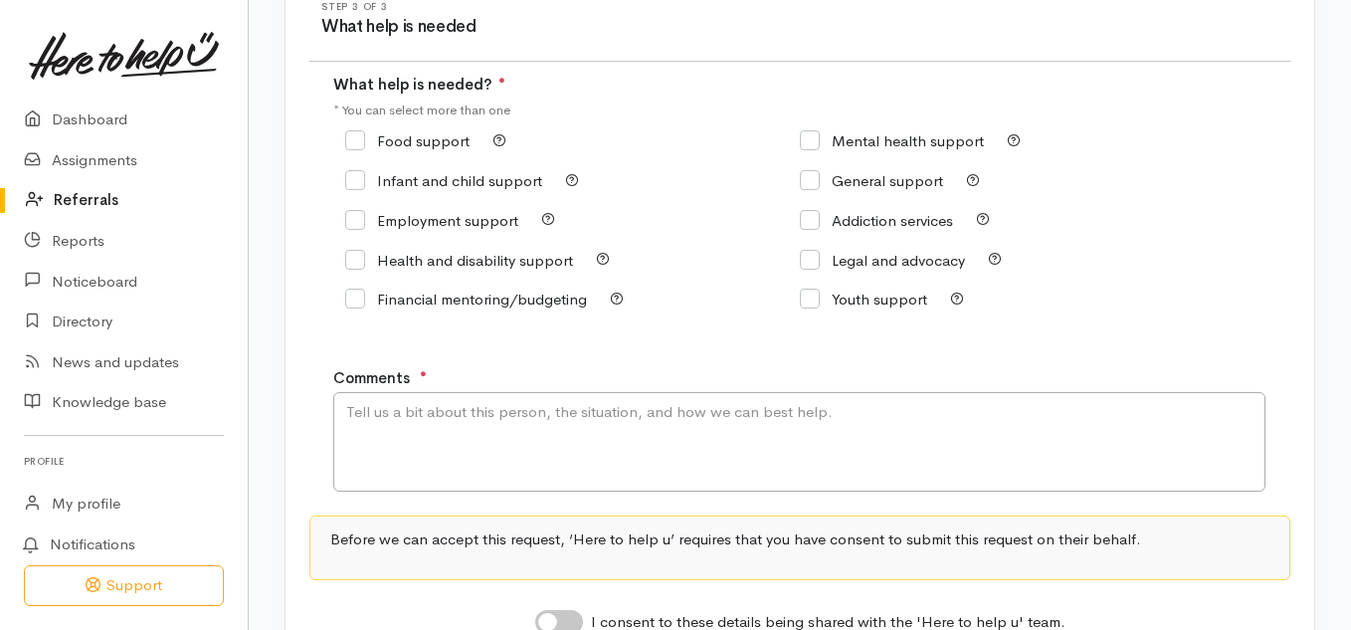
scroll to position [250, 0]
click at [358, 142] on input "Food support" at bounding box center [407, 141] width 124 height 15
checkbox input "true"
click at [359, 183] on input "Infant and child support" at bounding box center [443, 181] width 197 height 15
checkbox input "true"
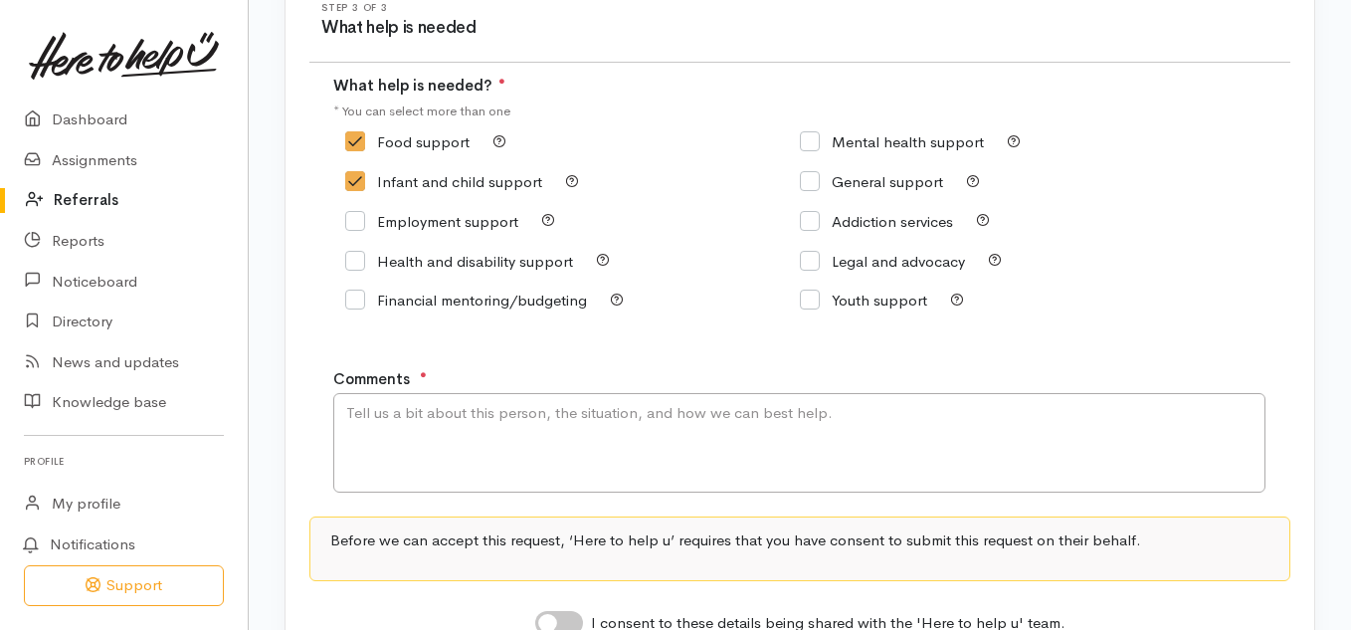
click at [803, 177] on input "General support" at bounding box center [871, 181] width 143 height 15
checkbox input "true"
click at [350, 182] on input "Infant and child support" at bounding box center [443, 181] width 197 height 15
checkbox input "false"
click at [809, 187] on input "General support" at bounding box center [871, 181] width 143 height 15
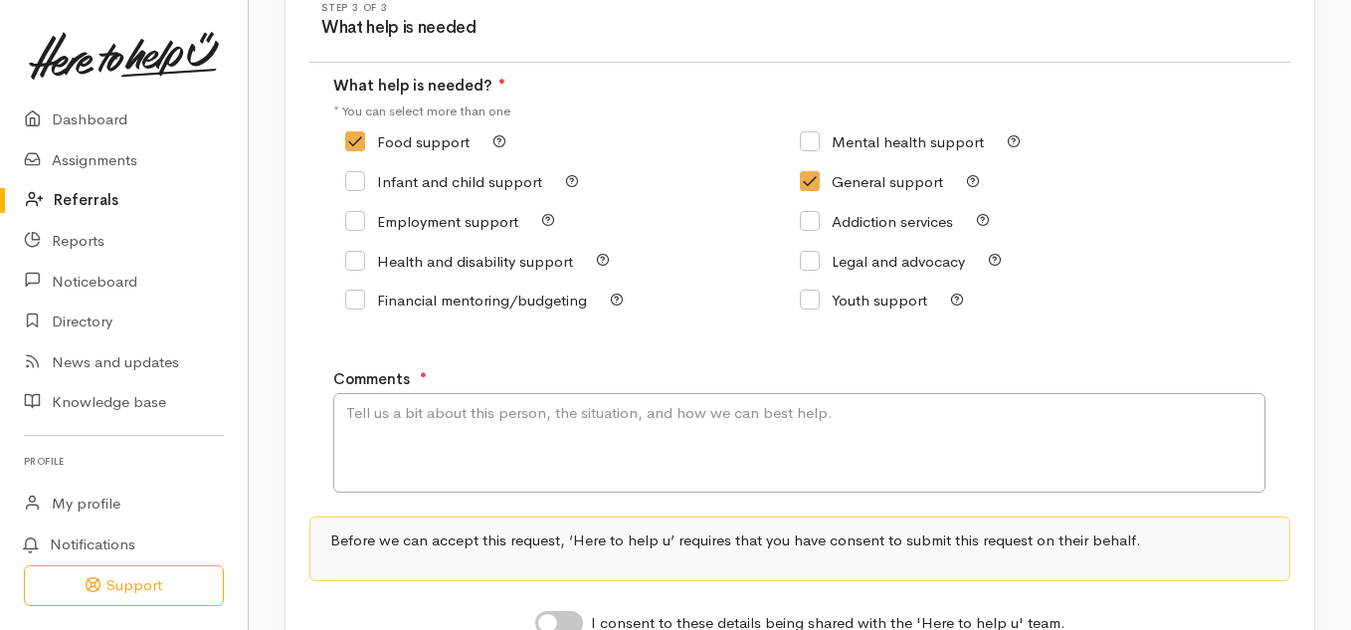
checkbox input "false"
click at [414, 417] on textarea "Comments" at bounding box center [799, 442] width 932 height 99
type textarea "[PERSON_NAME]"
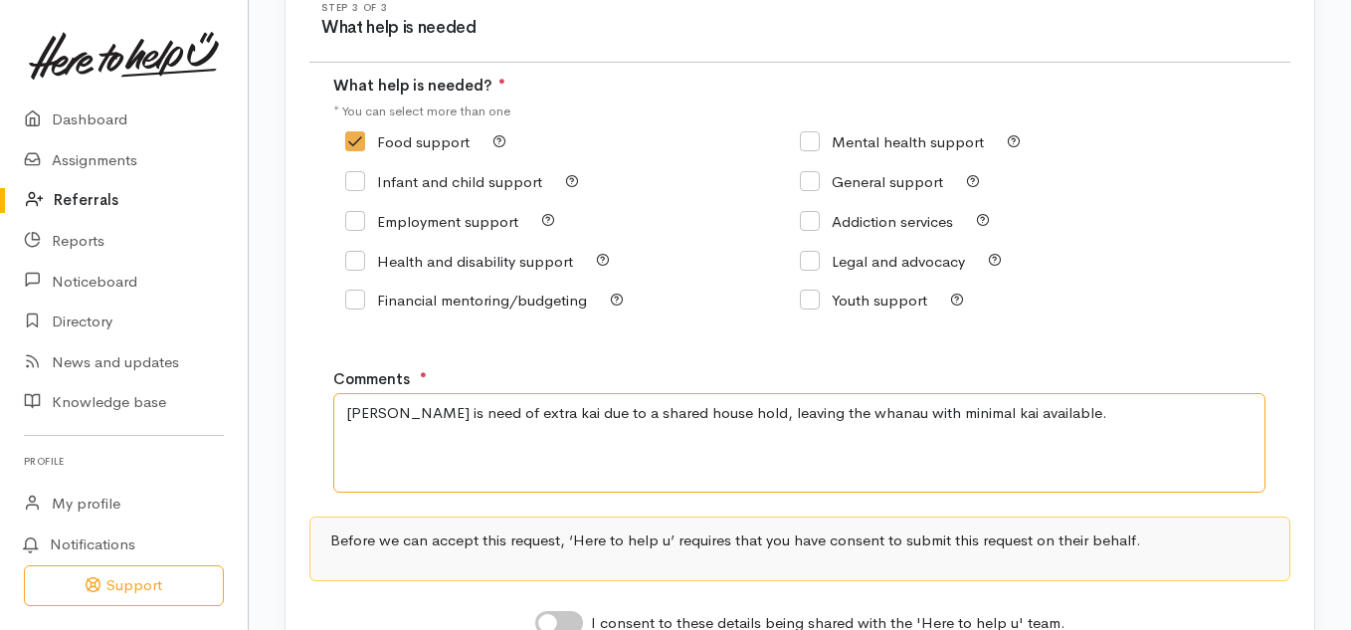
click at [409, 415] on textarea "[PERSON_NAME] is need of extra kai due to a shared house hold, leaving the whan…" at bounding box center [799, 442] width 932 height 99
click at [685, 416] on textarea "[PERSON_NAME] is in need of extra kai due to a shared house hold, leaving the w…" at bounding box center [799, 442] width 932 height 99
click at [1039, 415] on textarea "[PERSON_NAME] is in need of extra kai due to a shared household, leaving the wh…" at bounding box center [799, 442] width 932 height 99
click at [1235, 418] on textarea "[PERSON_NAME] is in need of extra kai due to a shared household, leaving the wh…" at bounding box center [799, 442] width 932 height 99
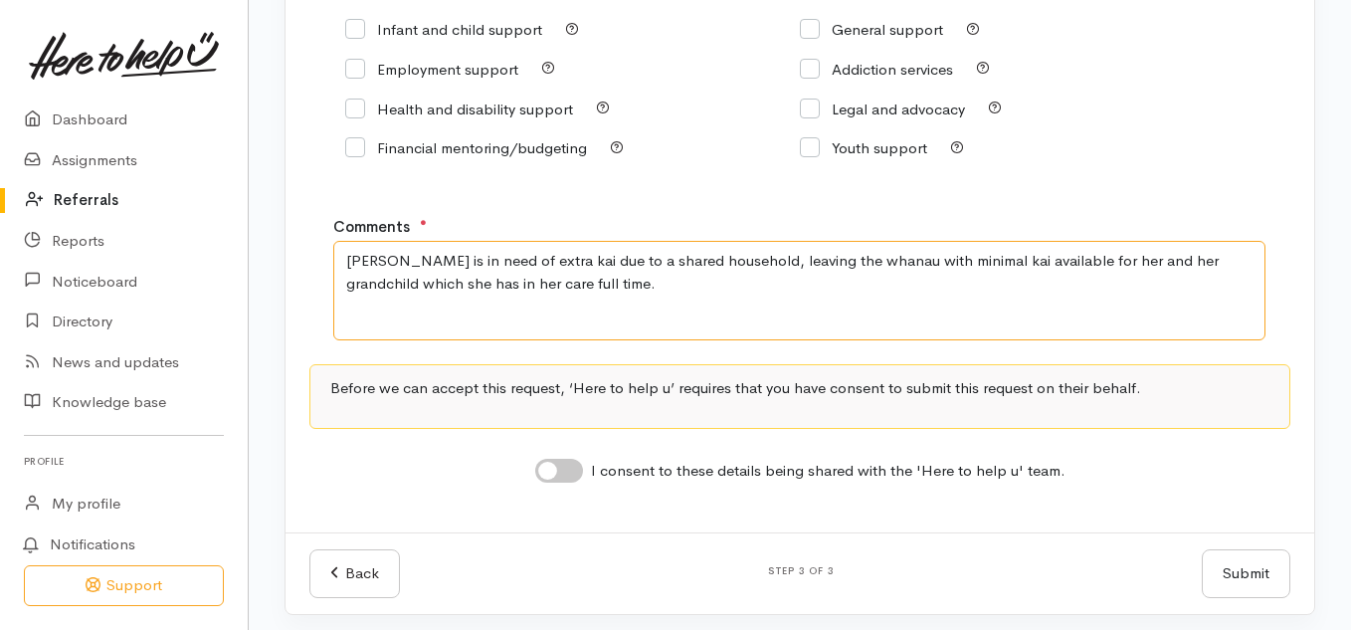
scroll to position [411, 0]
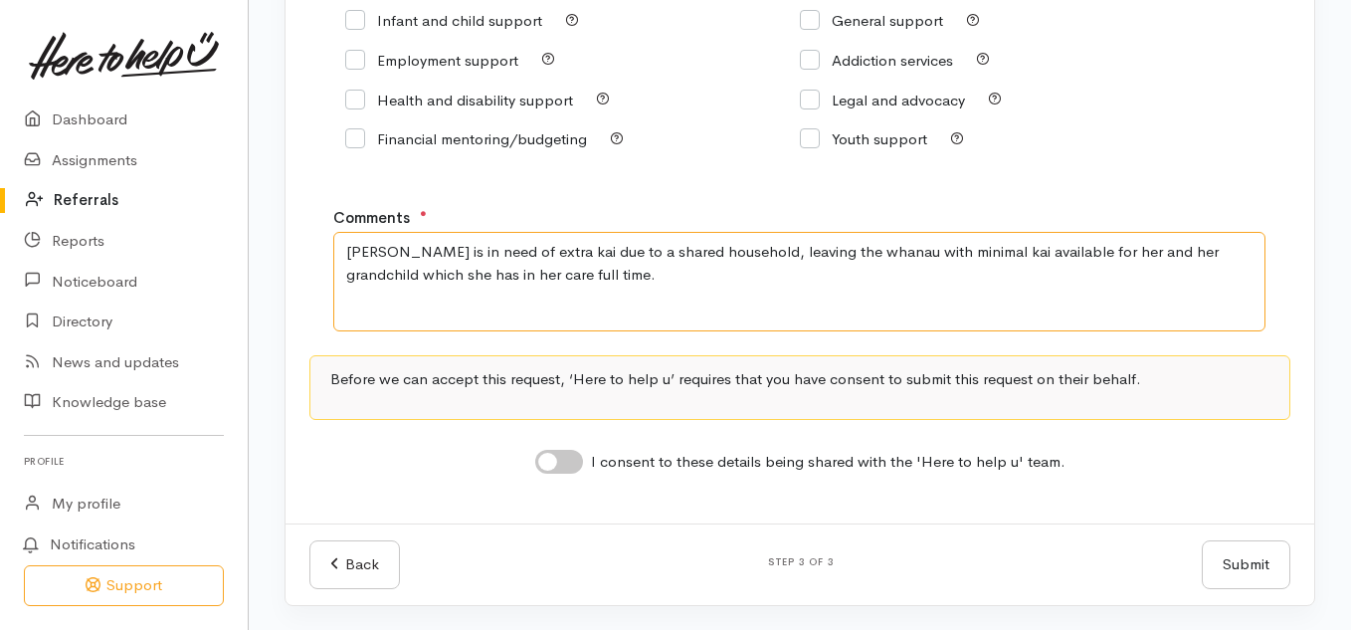
type textarea "[PERSON_NAME] is in need of extra kai due to a shared household, leaving the wh…"
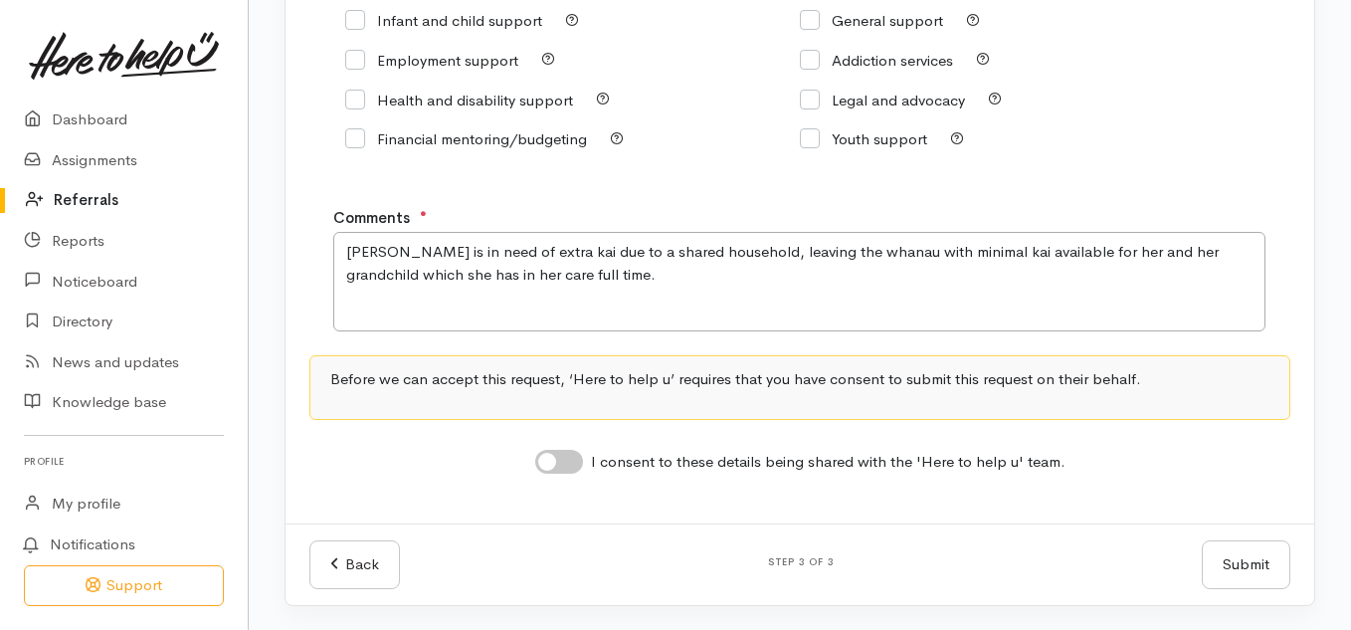
click at [566, 465] on input "I consent to these details being shared with the 'Here to help u' team." at bounding box center [559, 462] width 48 height 24
checkbox input "true"
click at [1212, 564] on button "Submit" at bounding box center [1246, 564] width 89 height 49
